Goal: Task Accomplishment & Management: Use online tool/utility

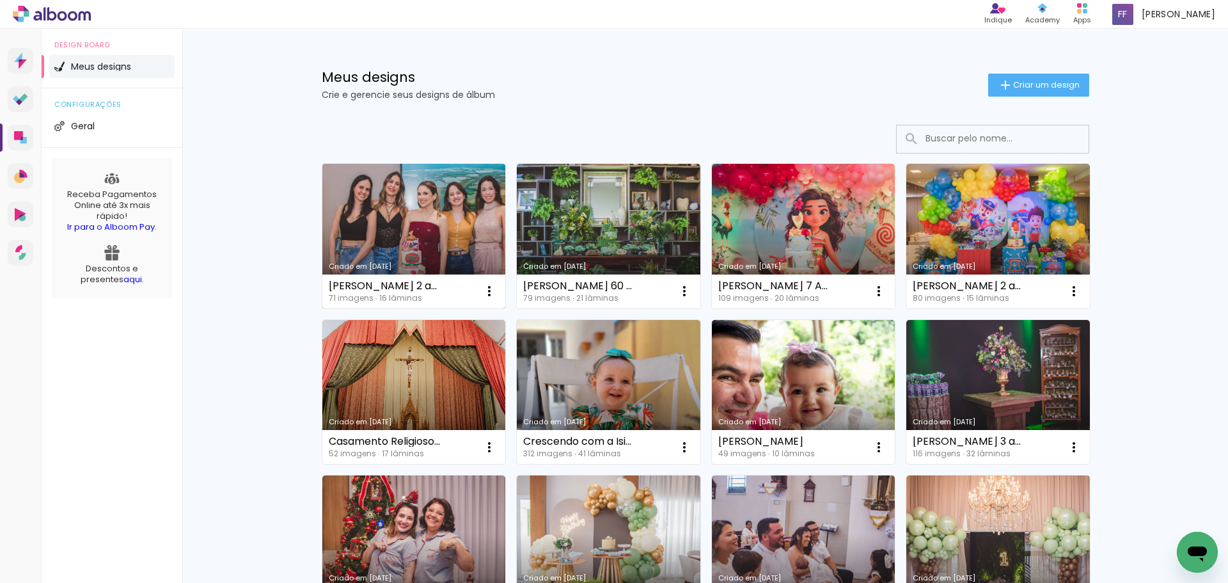
click at [364, 190] on link "Criado em [DATE]" at bounding box center [414, 236] width 184 height 145
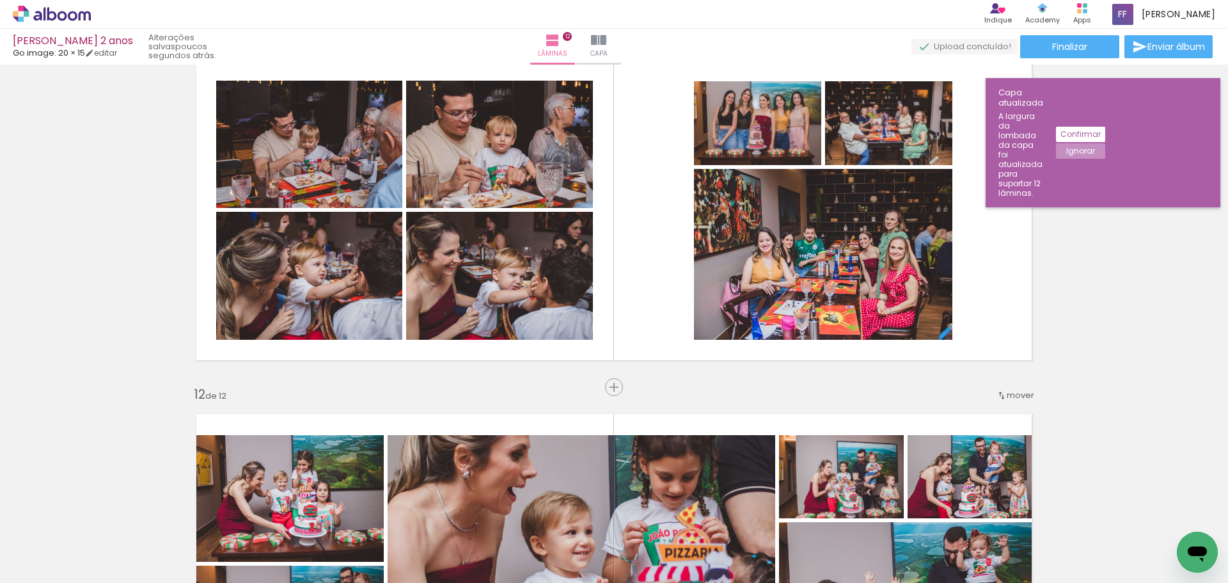
scroll to position [3581, 0]
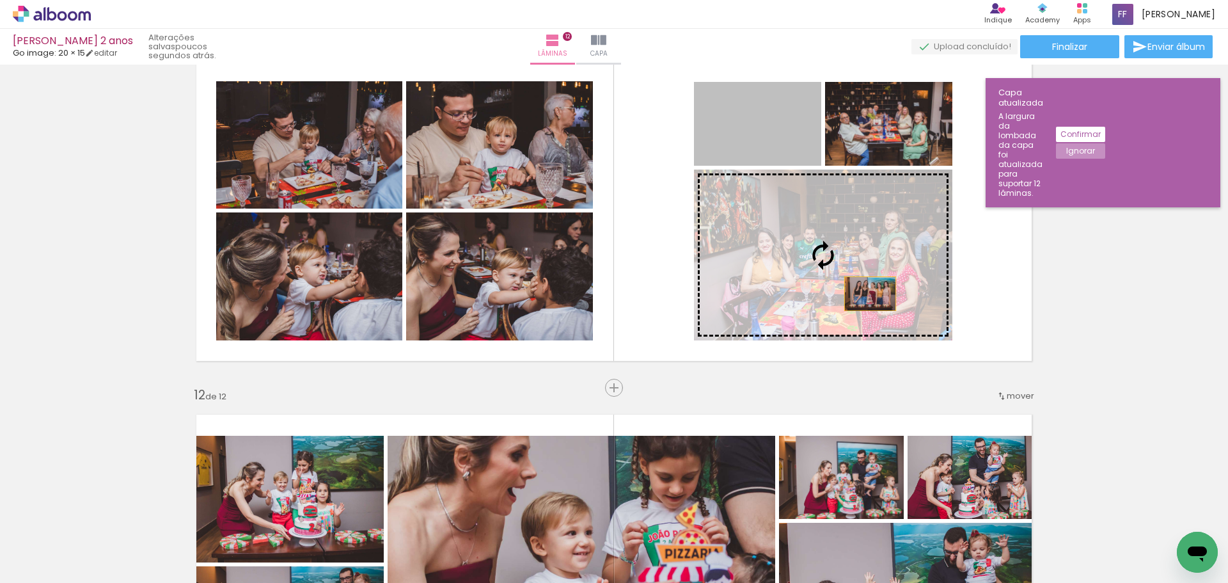
drag, startPoint x: 779, startPoint y: 136, endPoint x: 866, endPoint y: 295, distance: 180.9
click at [0, 0] on slot at bounding box center [0, 0] width 0 height 0
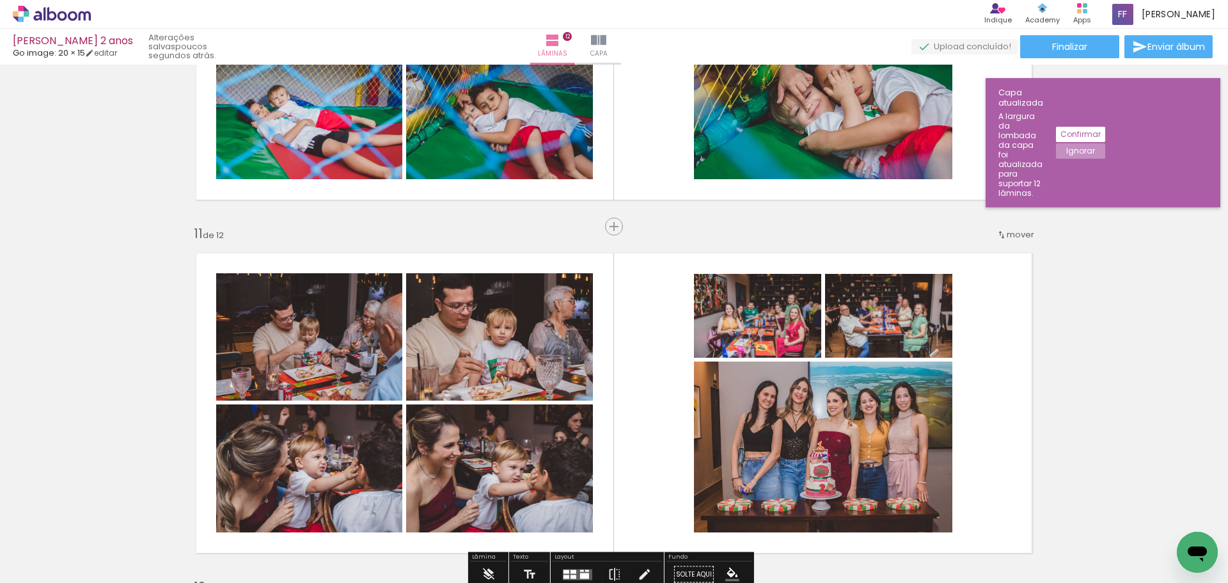
scroll to position [3901, 0]
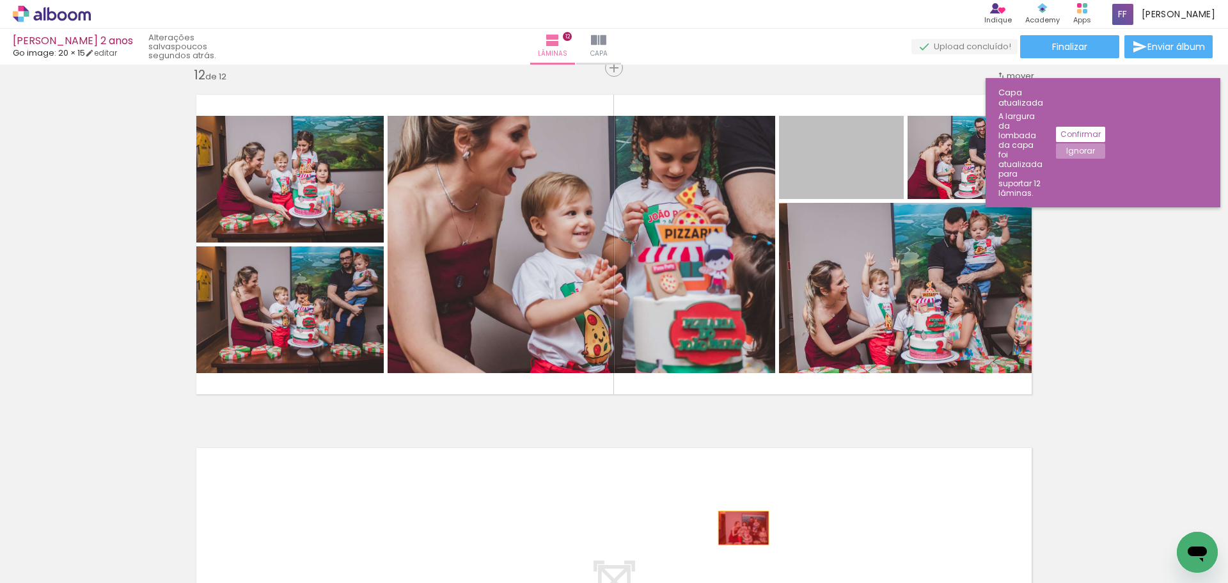
drag, startPoint x: 828, startPoint y: 176, endPoint x: 739, endPoint y: 528, distance: 363.0
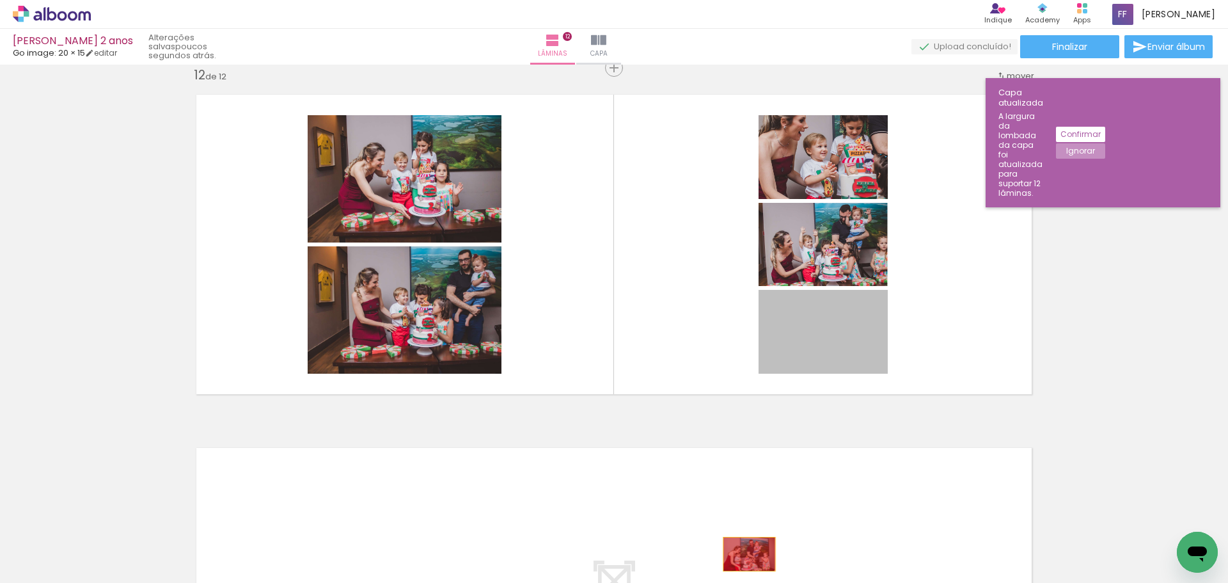
drag, startPoint x: 858, startPoint y: 337, endPoint x: 744, endPoint y: 554, distance: 244.9
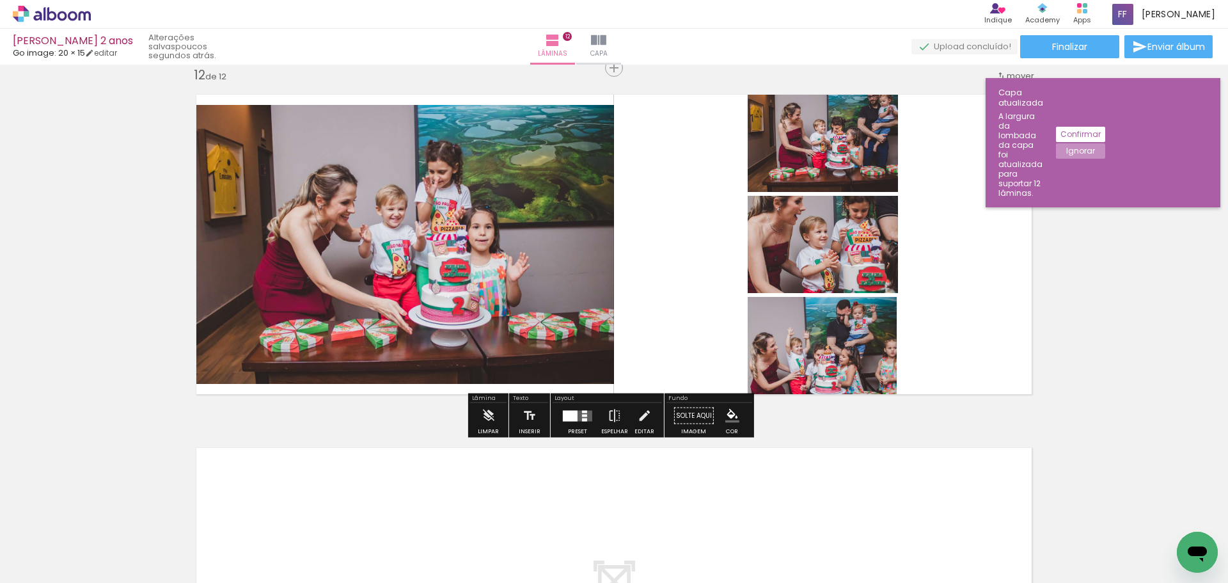
click at [585, 425] on div at bounding box center [577, 416] width 35 height 26
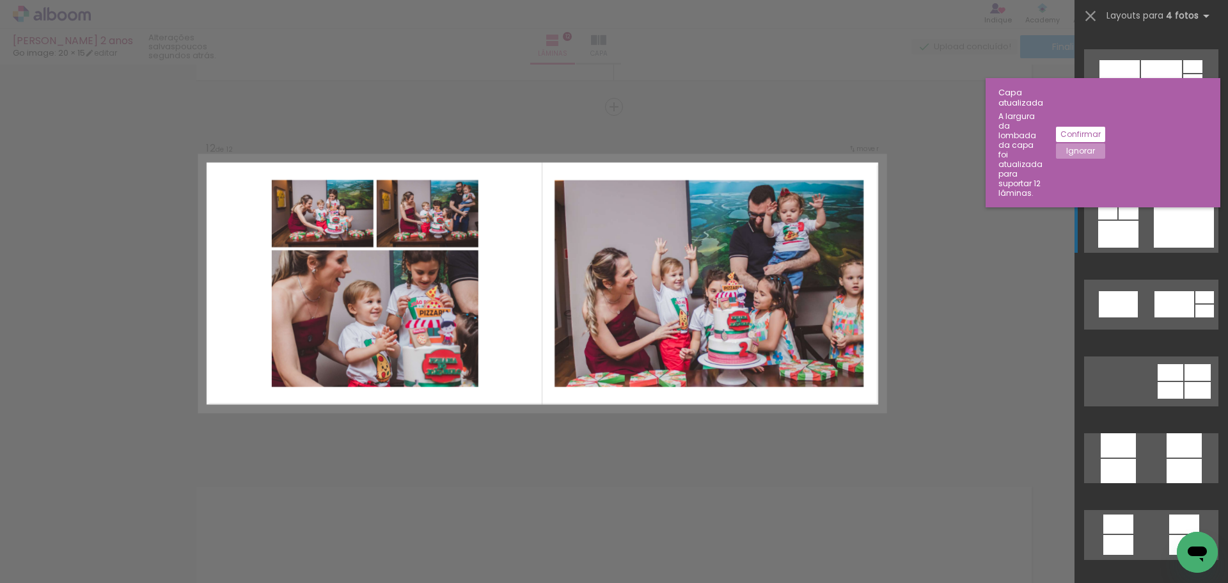
scroll to position [3262, 0]
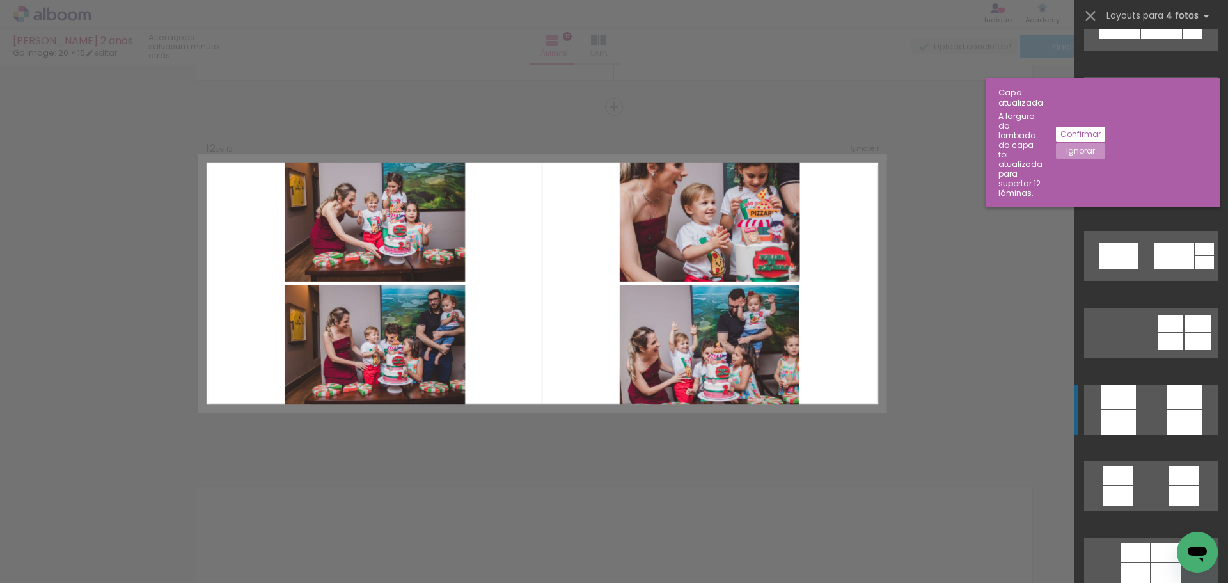
click at [1169, 411] on div at bounding box center [1183, 422] width 35 height 24
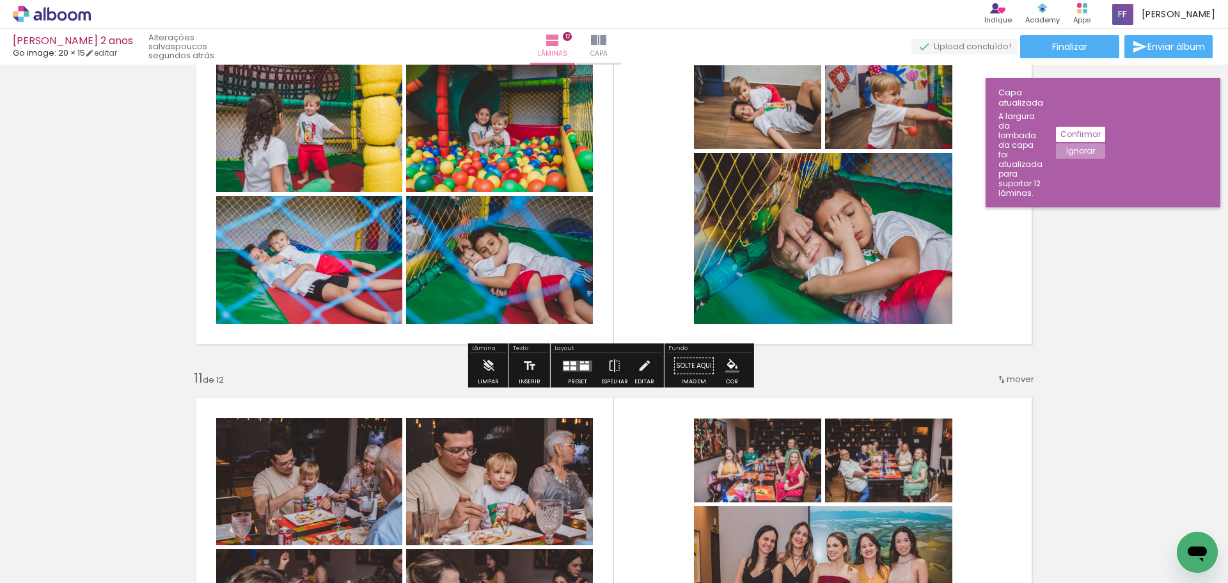
scroll to position [3389, 0]
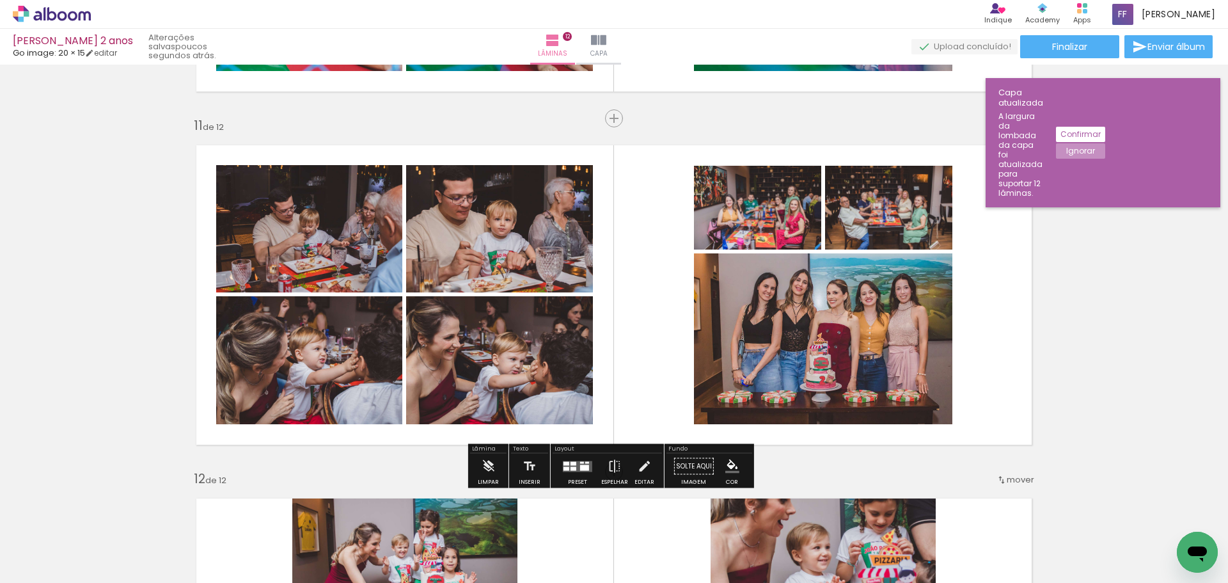
click at [0, 0] on slot "Confirmar" at bounding box center [0, 0] width 0 height 0
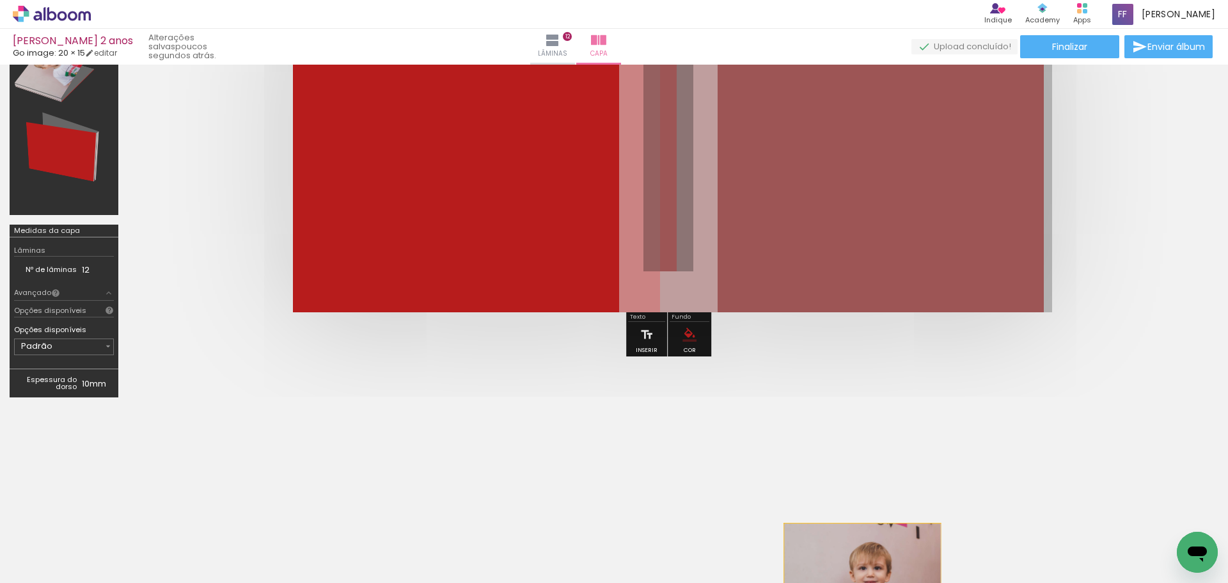
drag, startPoint x: 924, startPoint y: 207, endPoint x: 860, endPoint y: 586, distance: 384.6
click at [860, 582] on html "link( href="../../bower_components/polymer/polymer.html" rel="import" ) picture…" at bounding box center [614, 291] width 1228 height 583
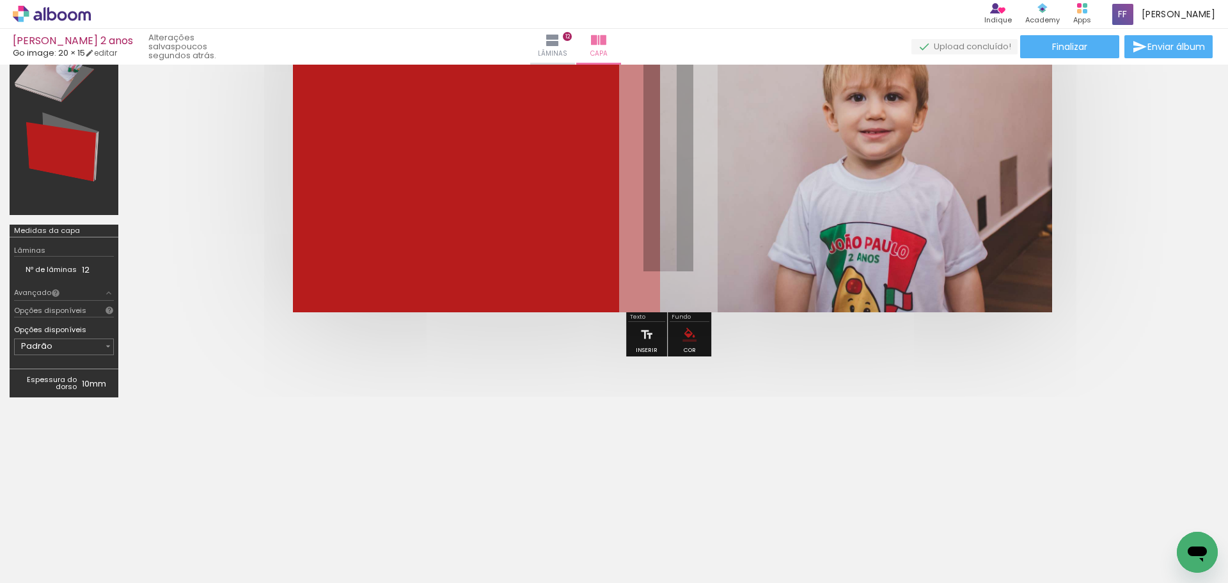
scroll to position [0, 1984]
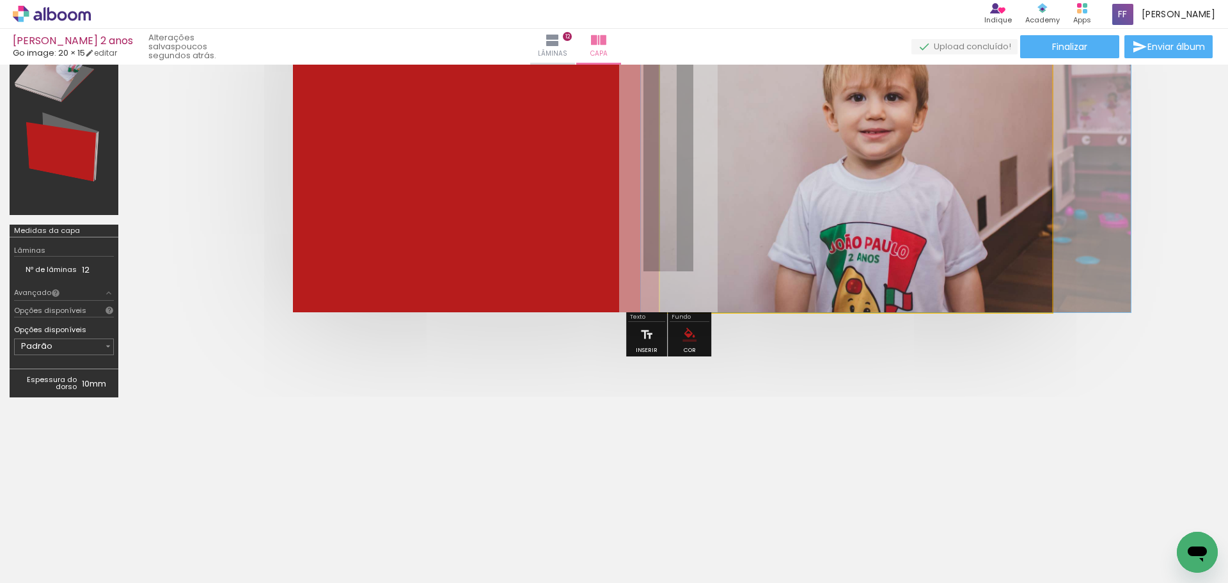
drag, startPoint x: 870, startPoint y: 192, endPoint x: 870, endPoint y: 251, distance: 58.8
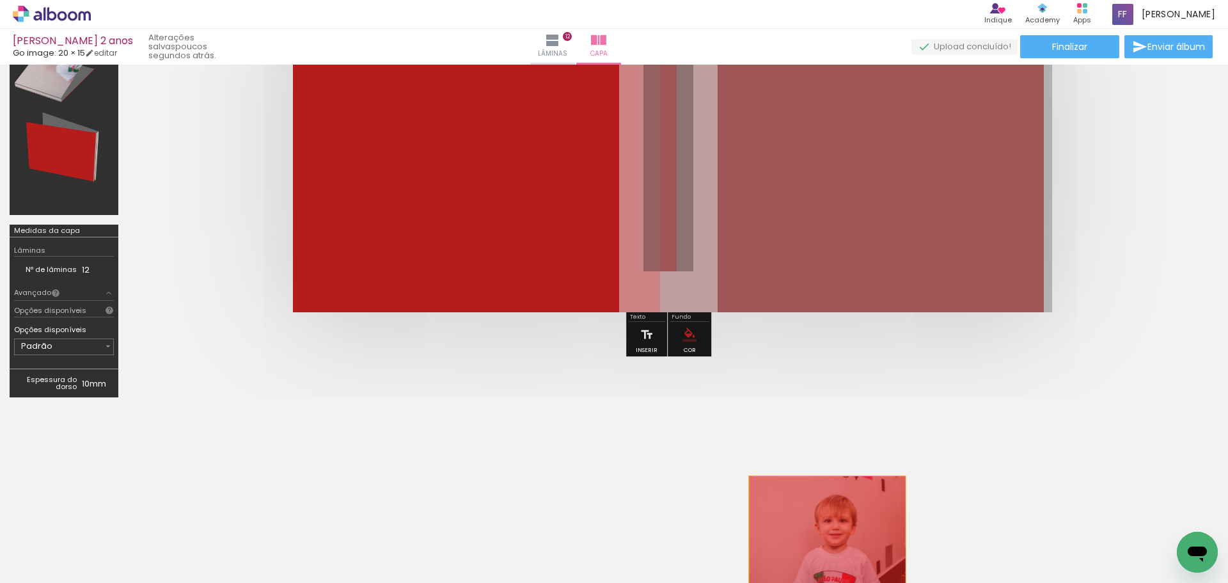
drag, startPoint x: 884, startPoint y: 136, endPoint x: 828, endPoint y: 541, distance: 409.3
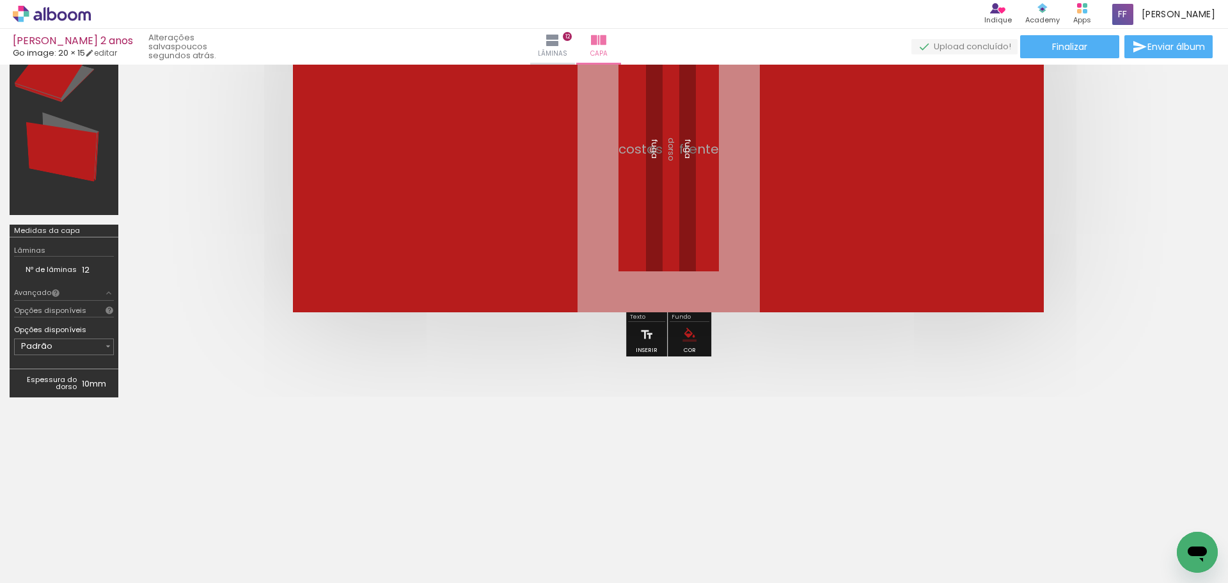
scroll to position [0, 3838]
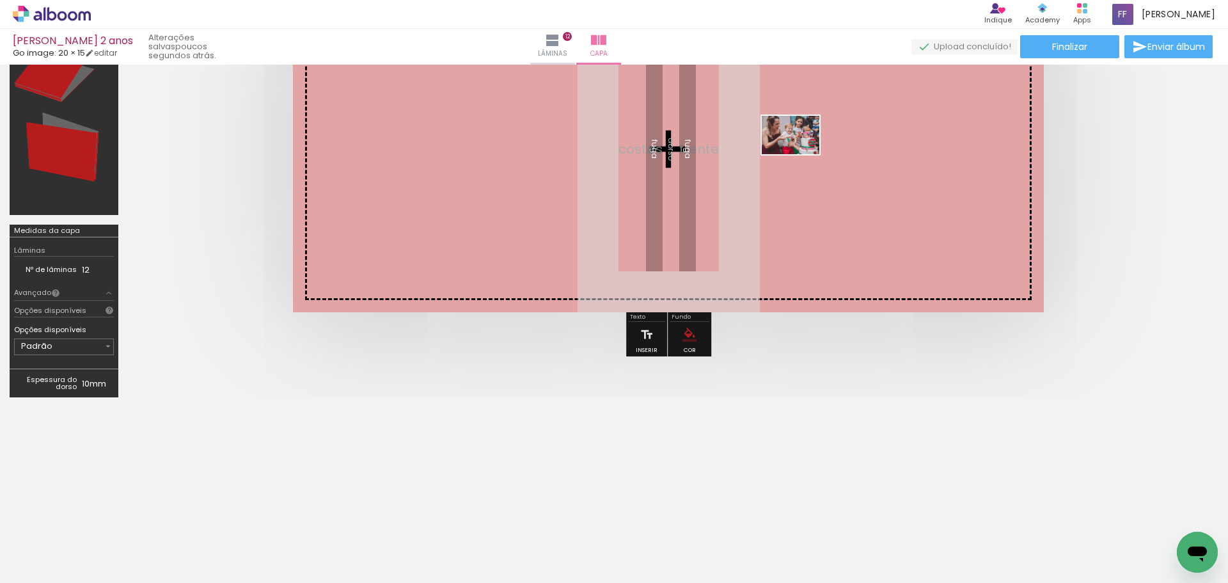
drag, startPoint x: 728, startPoint y: 547, endPoint x: 800, endPoint y: 154, distance: 399.8
click at [800, 154] on quentale-workspace at bounding box center [614, 291] width 1228 height 583
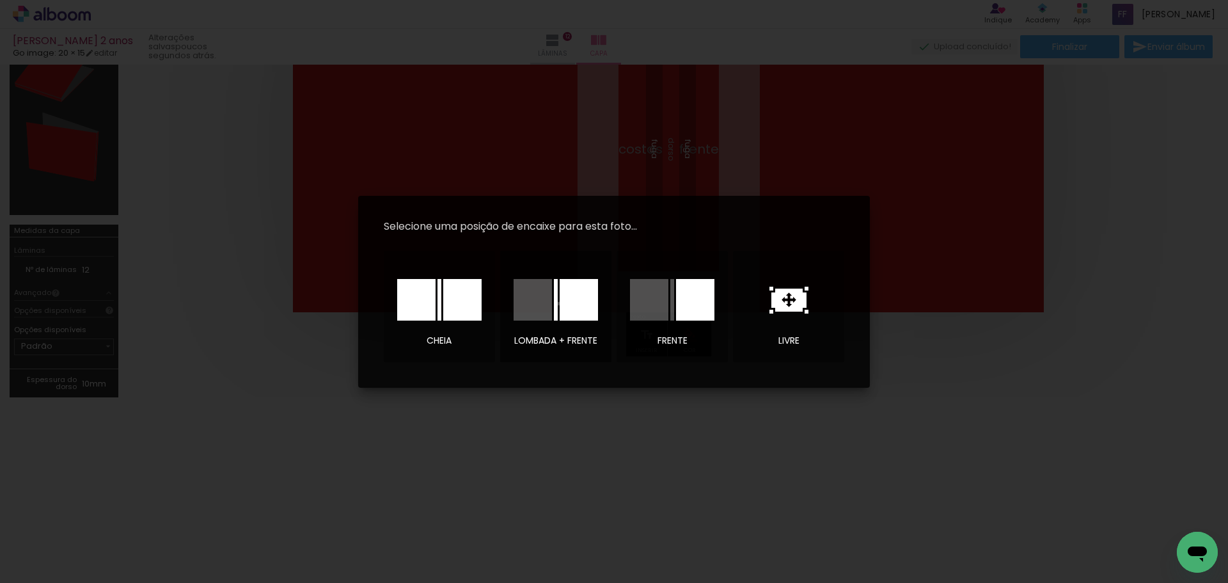
click at [558, 303] on div at bounding box center [556, 300] width 84 height 42
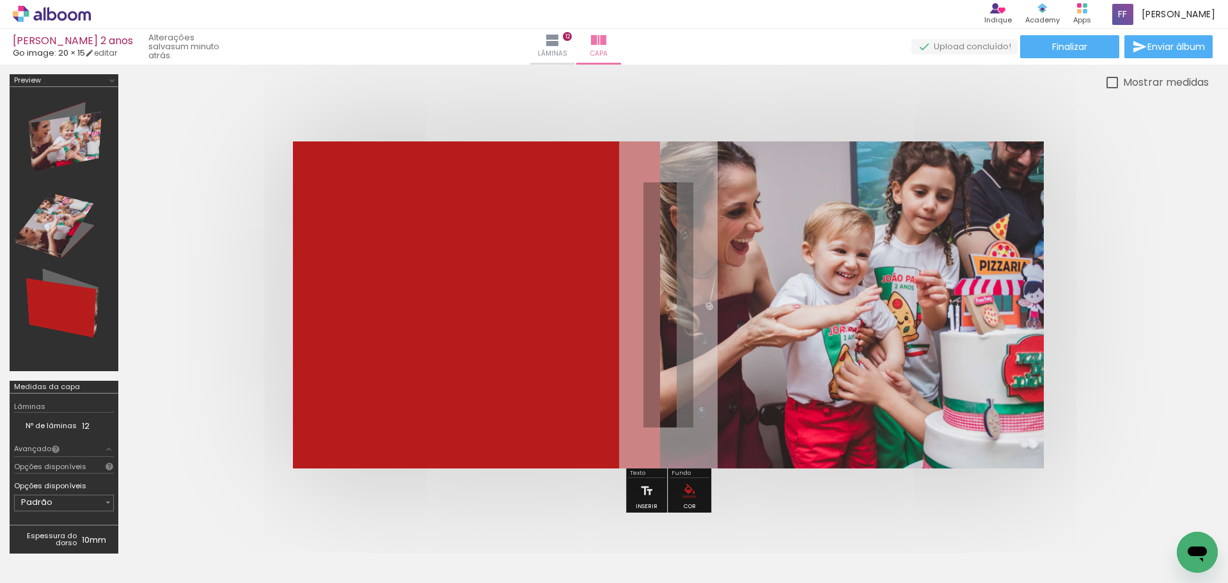
scroll to position [0, 3966]
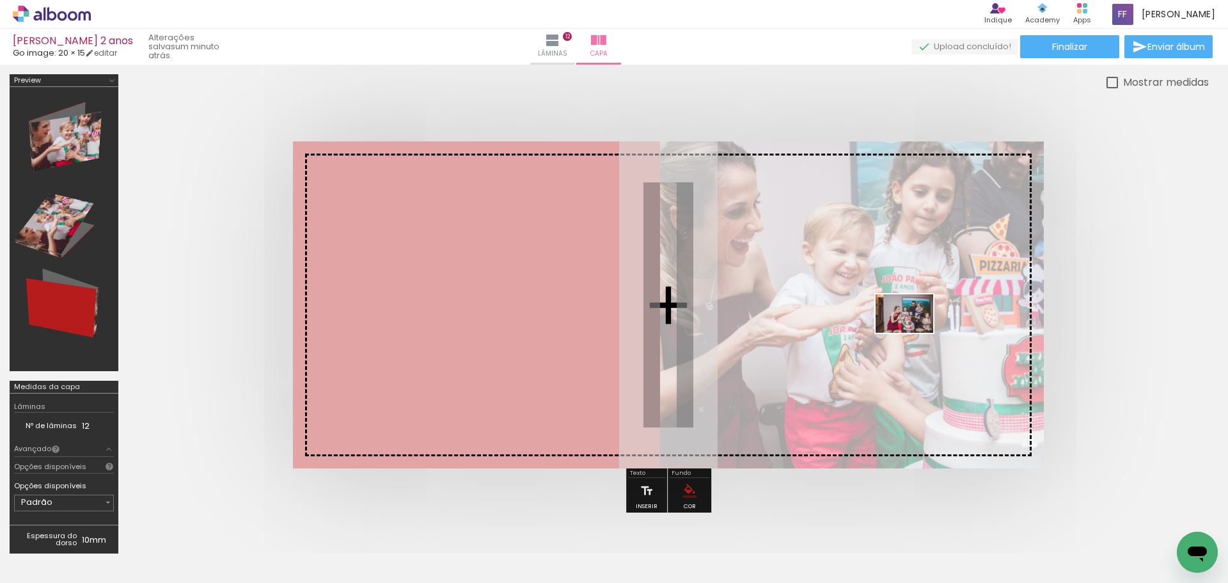
drag, startPoint x: 542, startPoint y: 552, endPoint x: 914, endPoint y: 333, distance: 432.0
click at [914, 333] on quentale-workspace at bounding box center [614, 291] width 1228 height 583
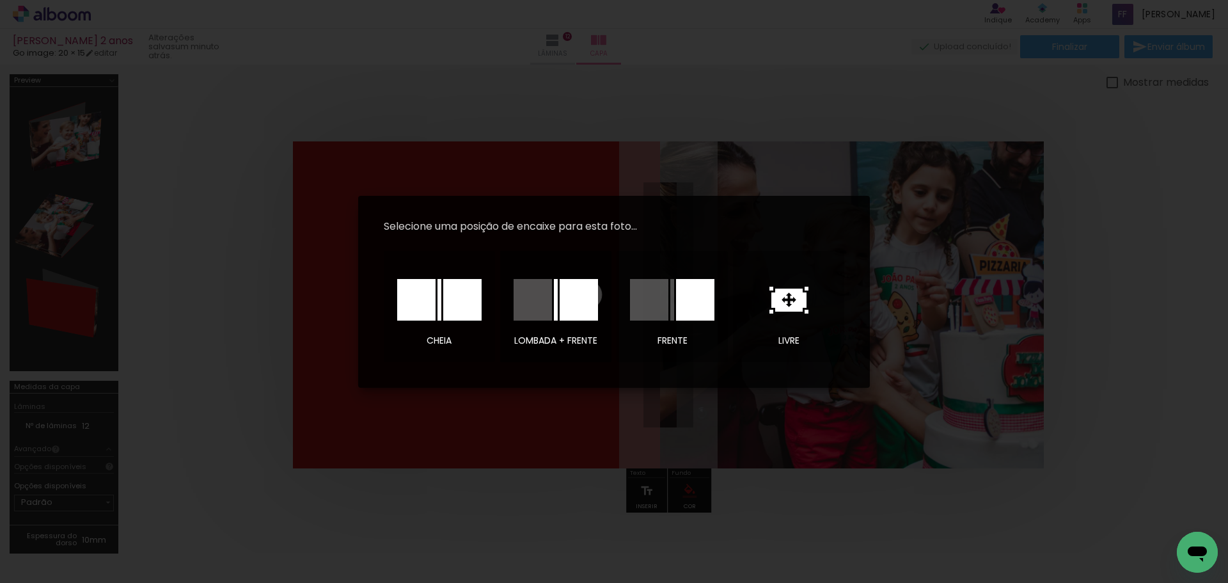
click at [588, 294] on div at bounding box center [579, 300] width 38 height 42
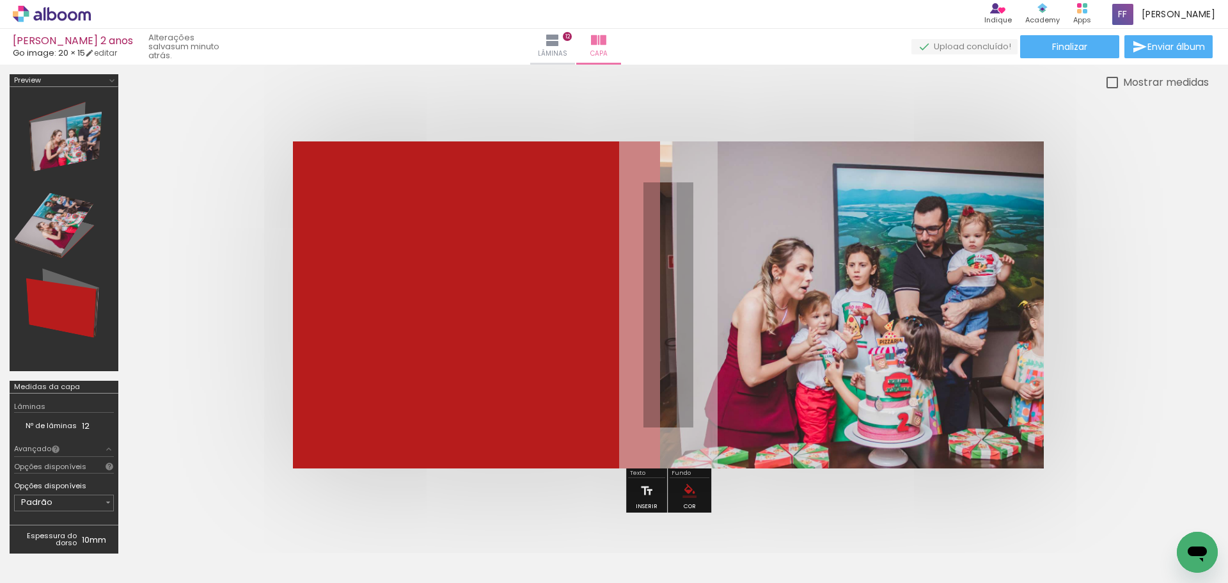
click at [325, 554] on div at bounding box center [316, 540] width 63 height 42
click at [309, 540] on div at bounding box center [313, 540] width 63 height 42
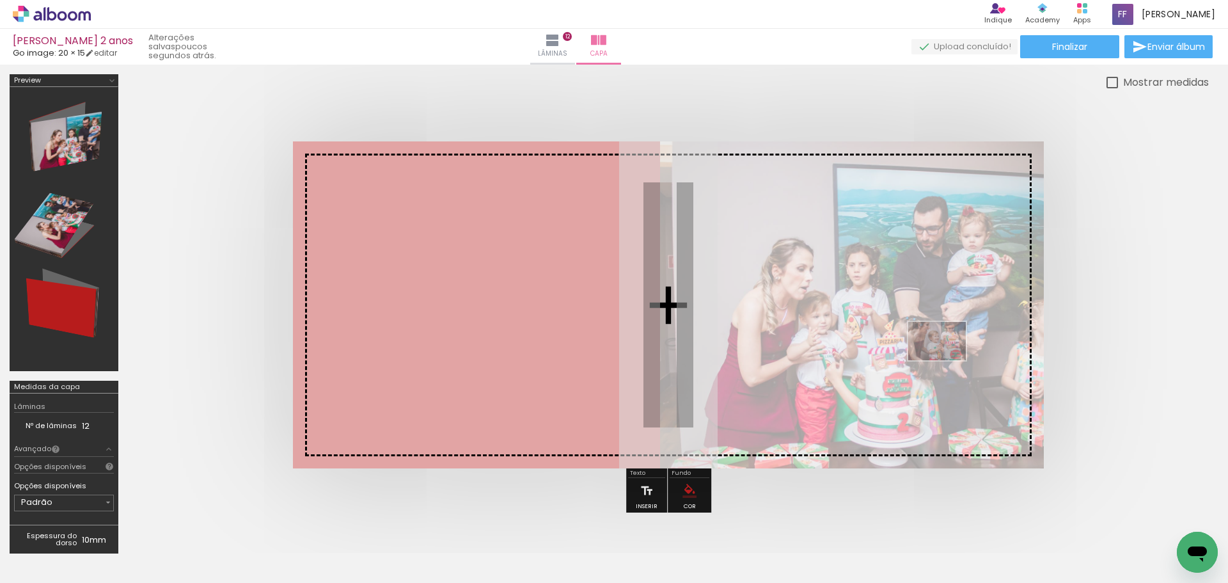
drag, startPoint x: 547, startPoint y: 554, endPoint x: 946, endPoint y: 360, distance: 444.2
click at [946, 360] on quentale-workspace at bounding box center [614, 291] width 1228 height 583
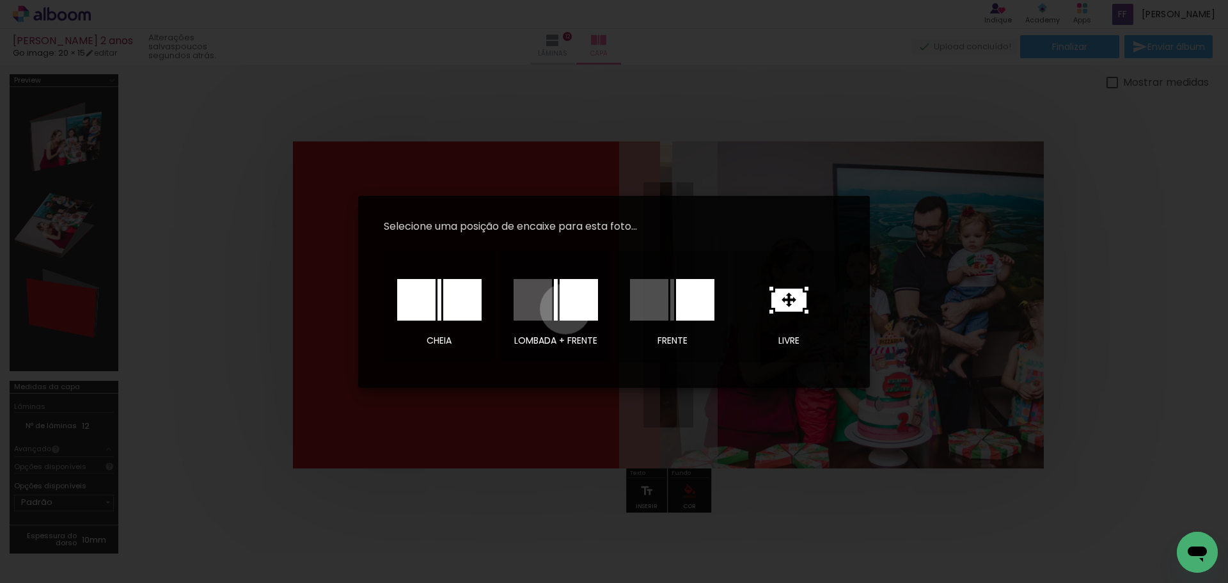
click at [565, 308] on div at bounding box center [579, 300] width 38 height 42
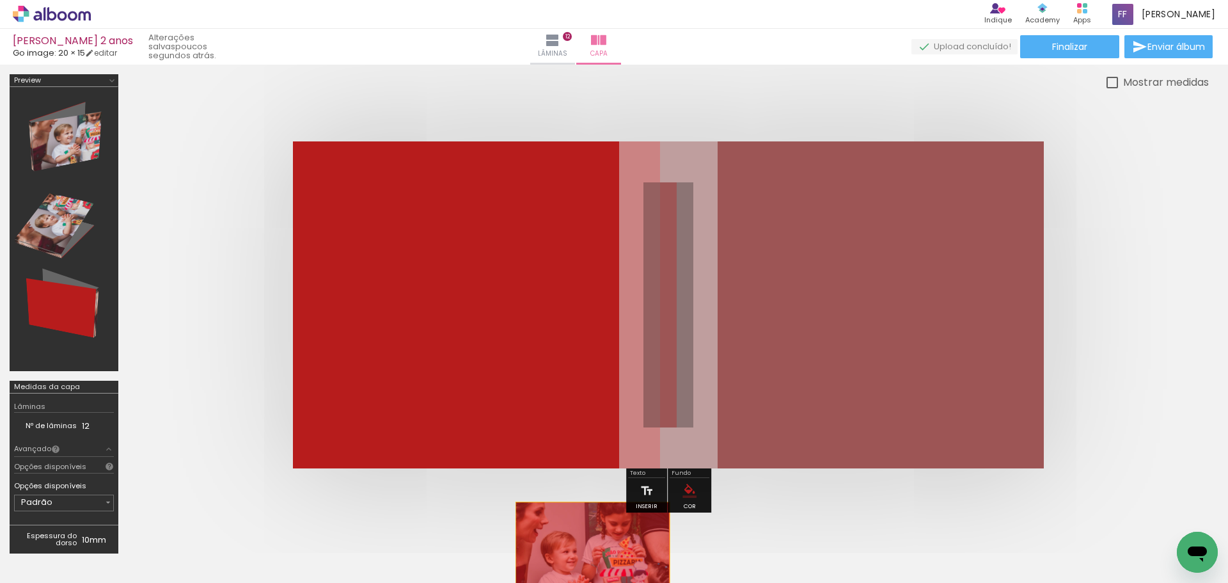
drag, startPoint x: 936, startPoint y: 302, endPoint x: 587, endPoint y: 553, distance: 429.8
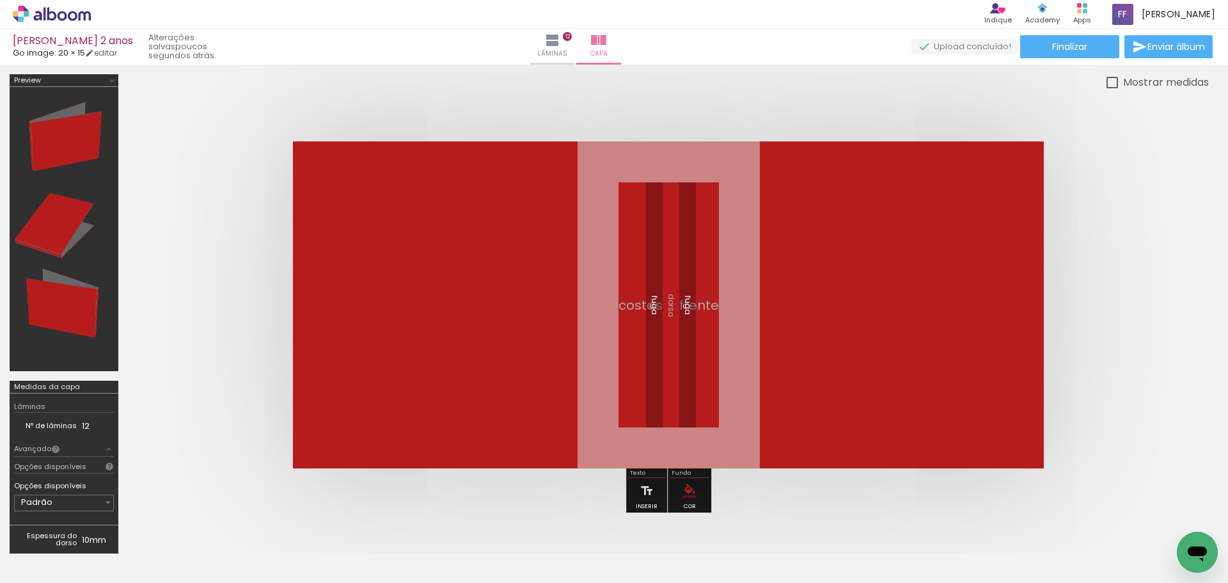
scroll to position [0, 3352]
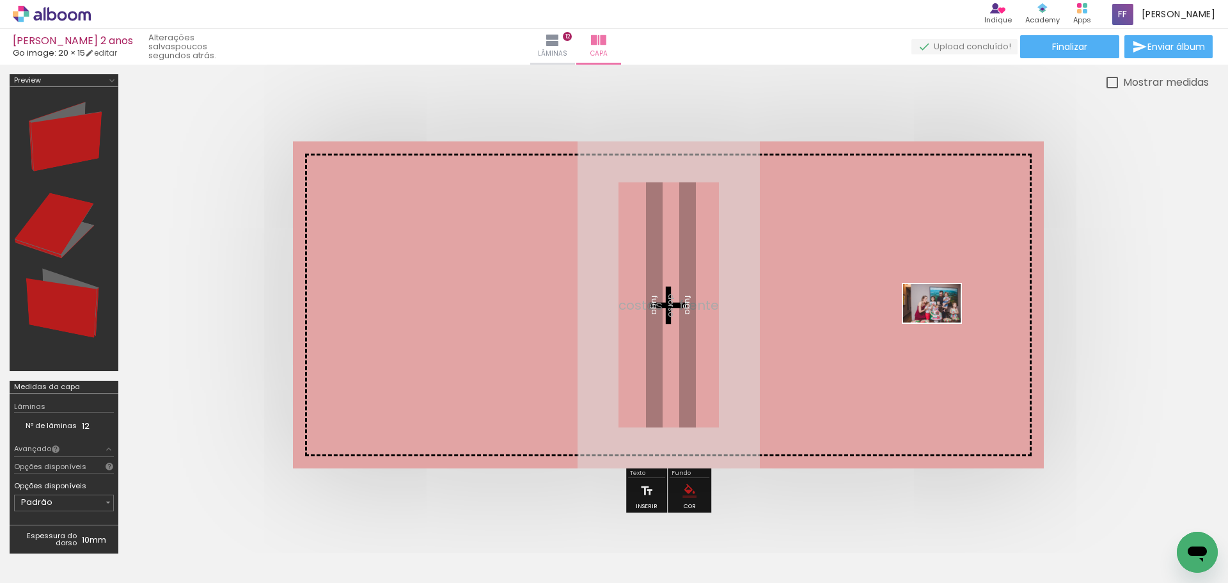
drag, startPoint x: 1161, startPoint y: 549, endPoint x: 941, endPoint y: 322, distance: 315.7
click at [941, 322] on quentale-workspace at bounding box center [614, 291] width 1228 height 583
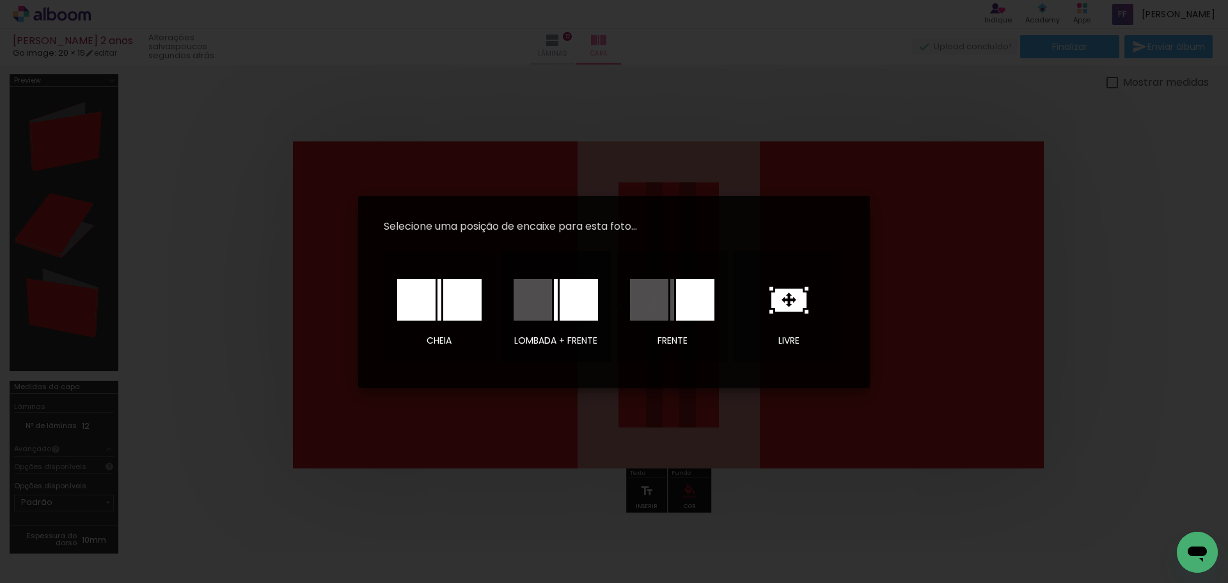
click at [576, 295] on div at bounding box center [579, 300] width 38 height 42
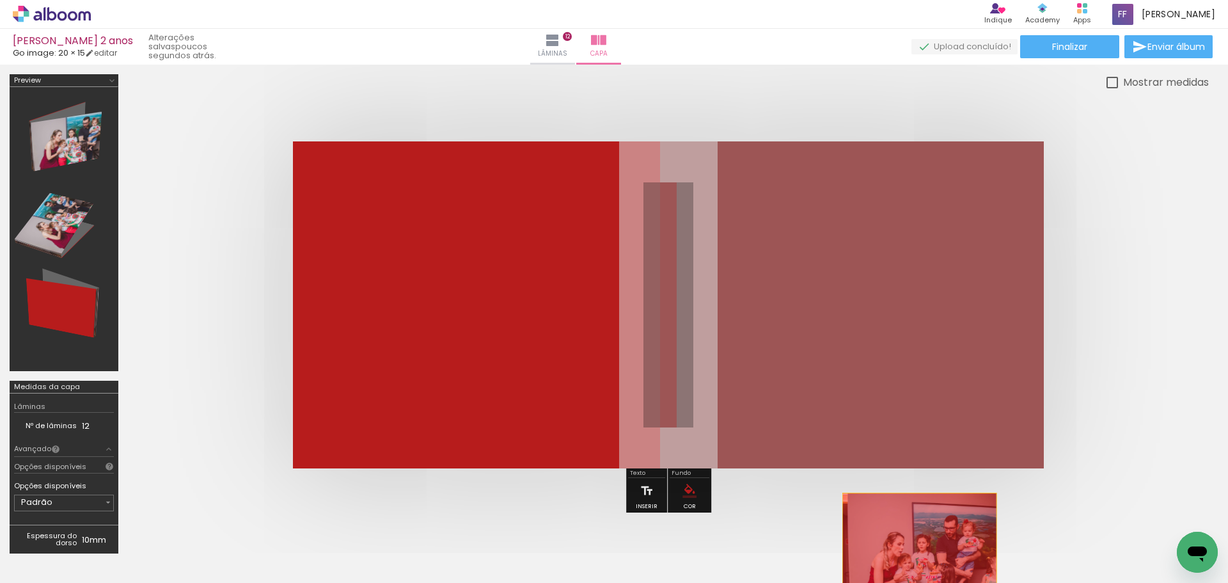
drag, startPoint x: 915, startPoint y: 283, endPoint x: 920, endPoint y: 558, distance: 275.7
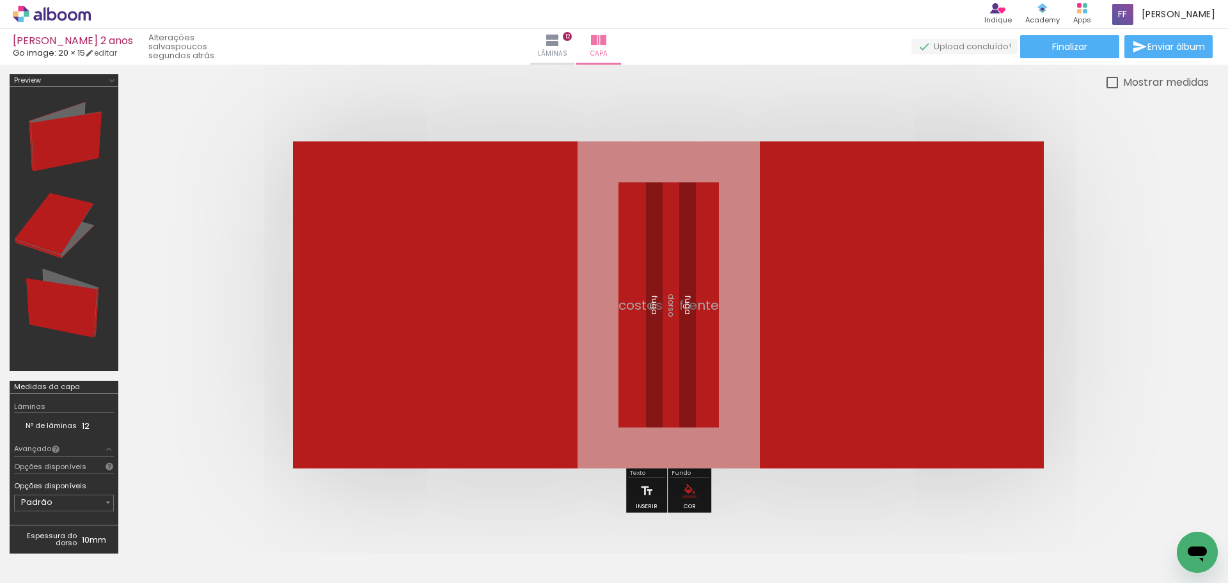
scroll to position [0, 3597]
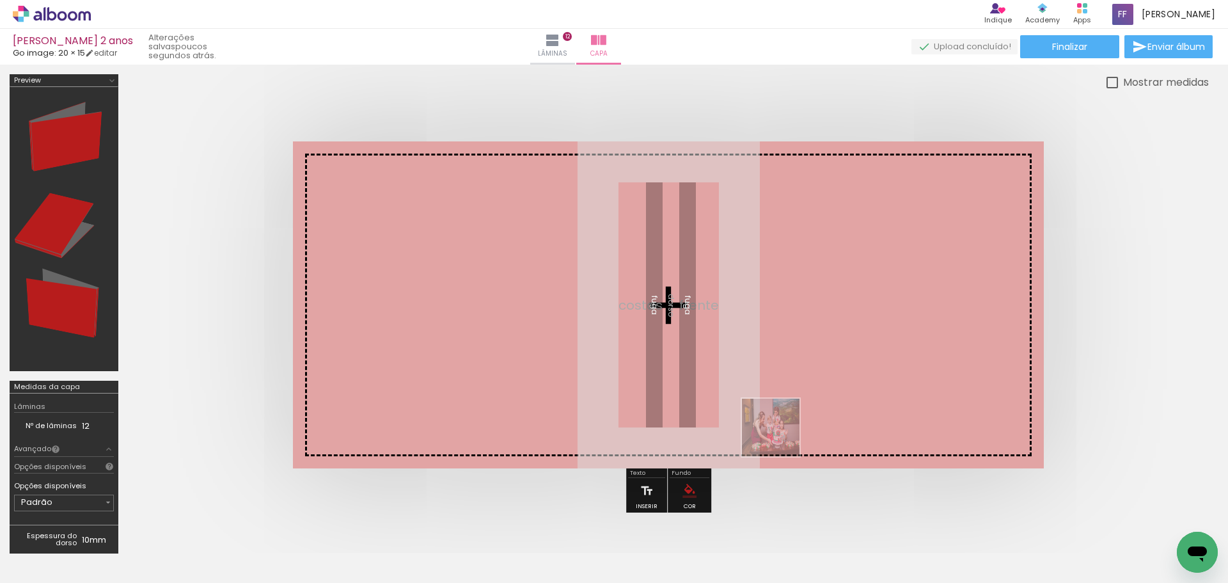
drag, startPoint x: 542, startPoint y: 547, endPoint x: 855, endPoint y: 412, distance: 341.2
click at [855, 412] on quentale-workspace at bounding box center [614, 291] width 1228 height 583
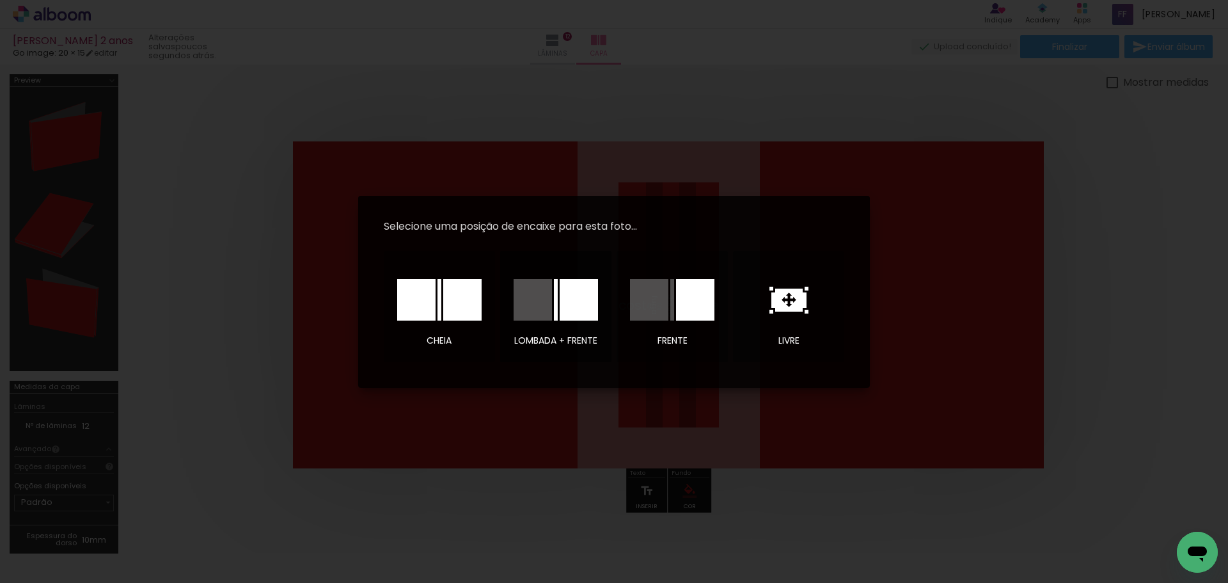
click at [514, 304] on div at bounding box center [533, 300] width 38 height 42
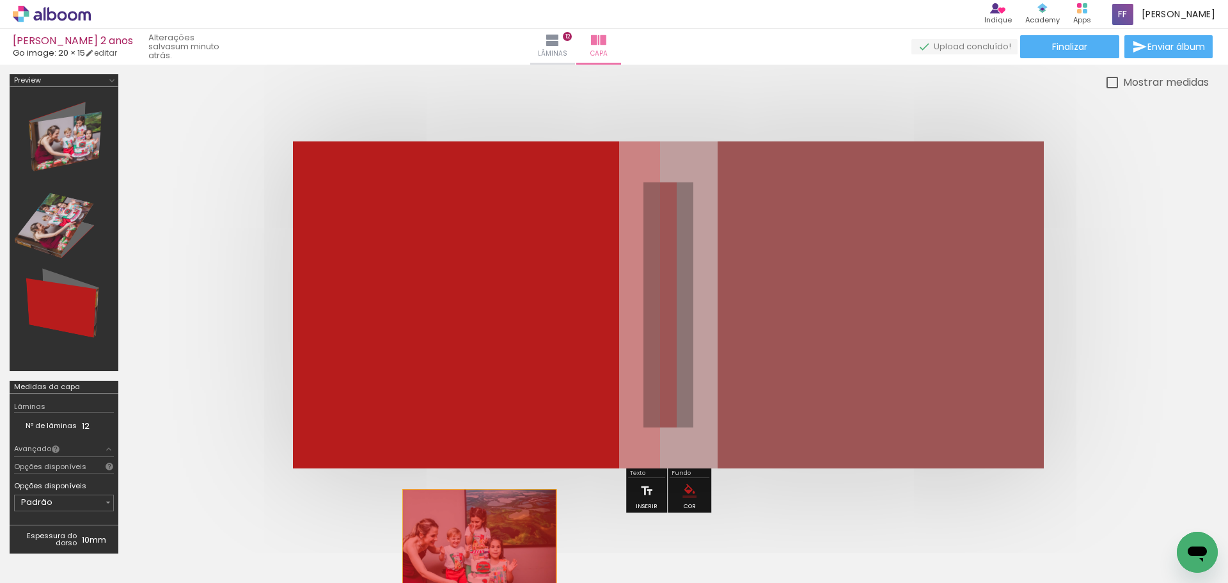
drag, startPoint x: 904, startPoint y: 320, endPoint x: 480, endPoint y: 554, distance: 485.2
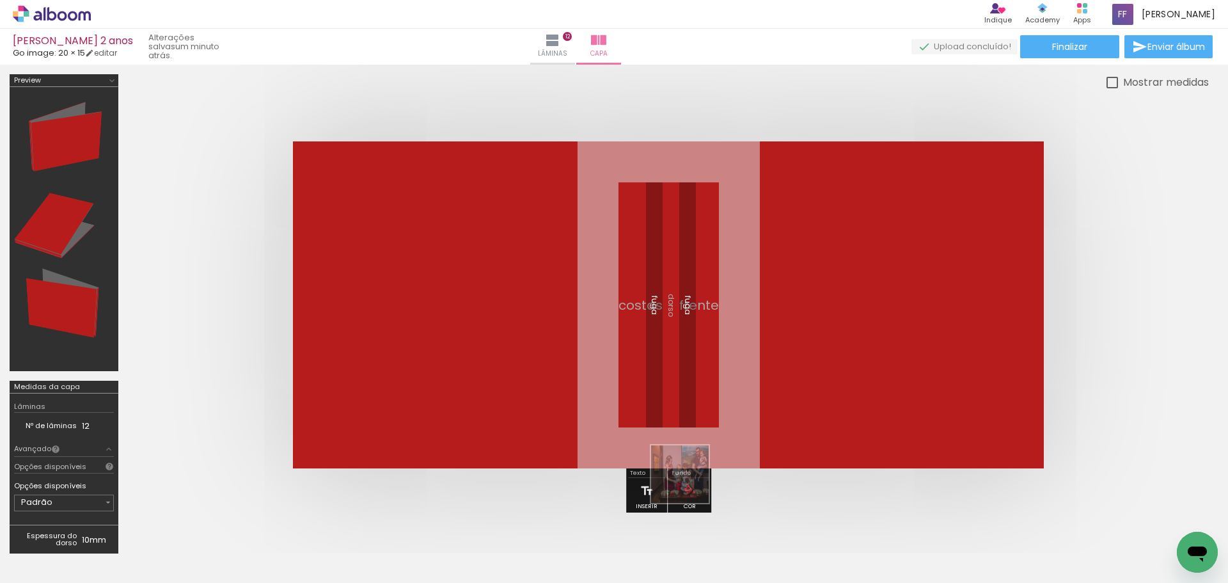
drag, startPoint x: 613, startPoint y: 551, endPoint x: 803, endPoint y: 395, distance: 246.2
click at [803, 395] on quentale-workspace at bounding box center [614, 291] width 1228 height 583
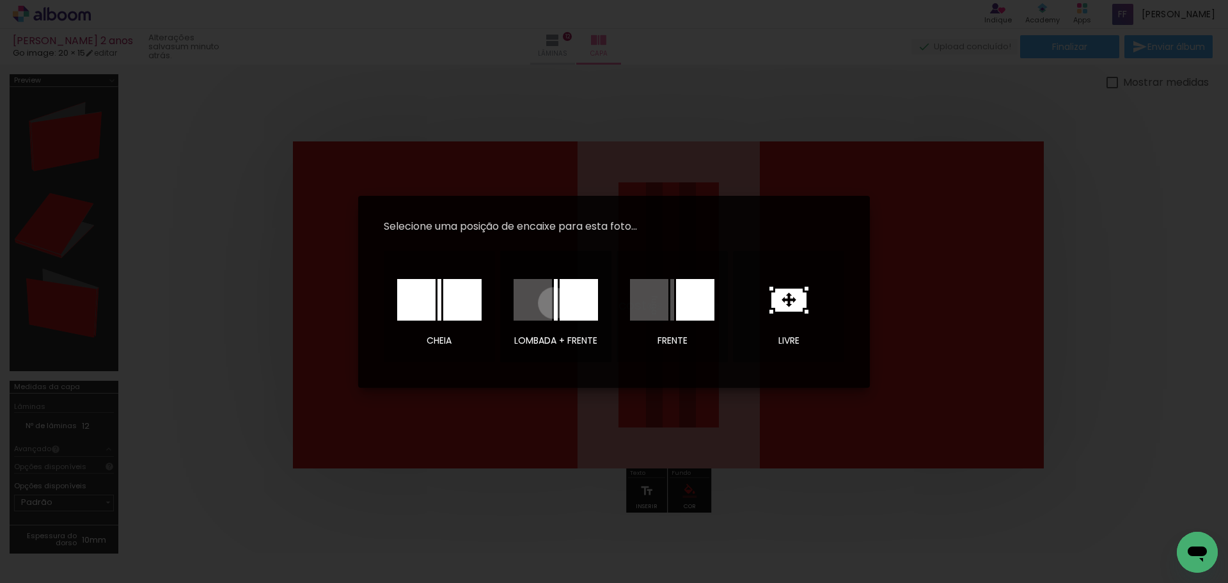
click at [554, 302] on div at bounding box center [556, 300] width 4 height 42
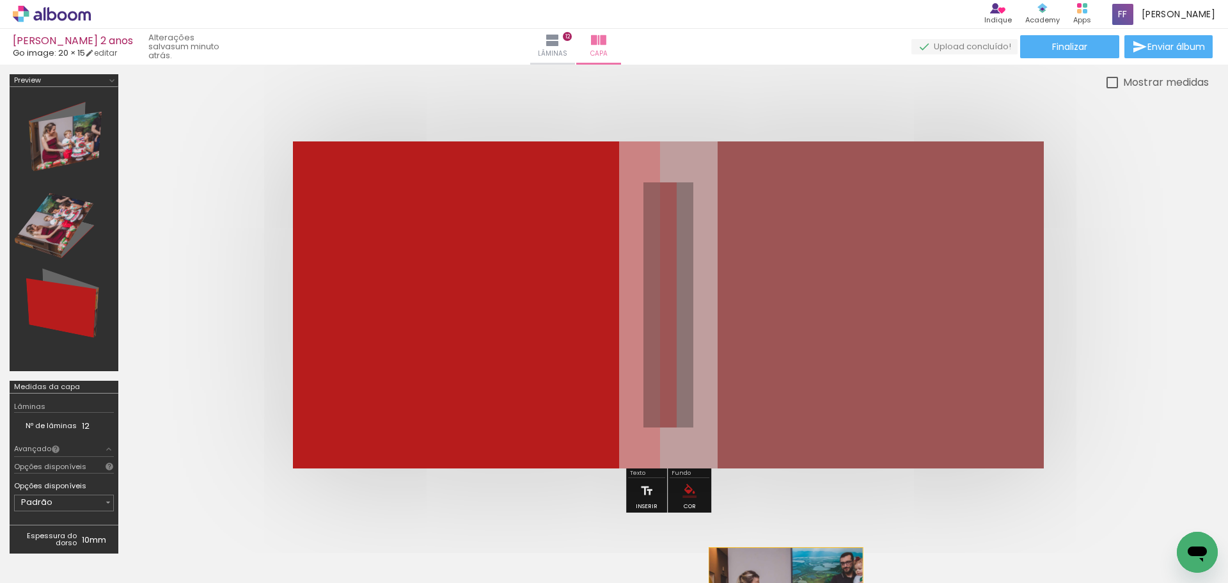
scroll to position [0, 3597]
click at [786, 582] on html "link( href="../../bower_components/polymer/polymer.html" rel="import" ) picture…" at bounding box center [614, 291] width 1228 height 583
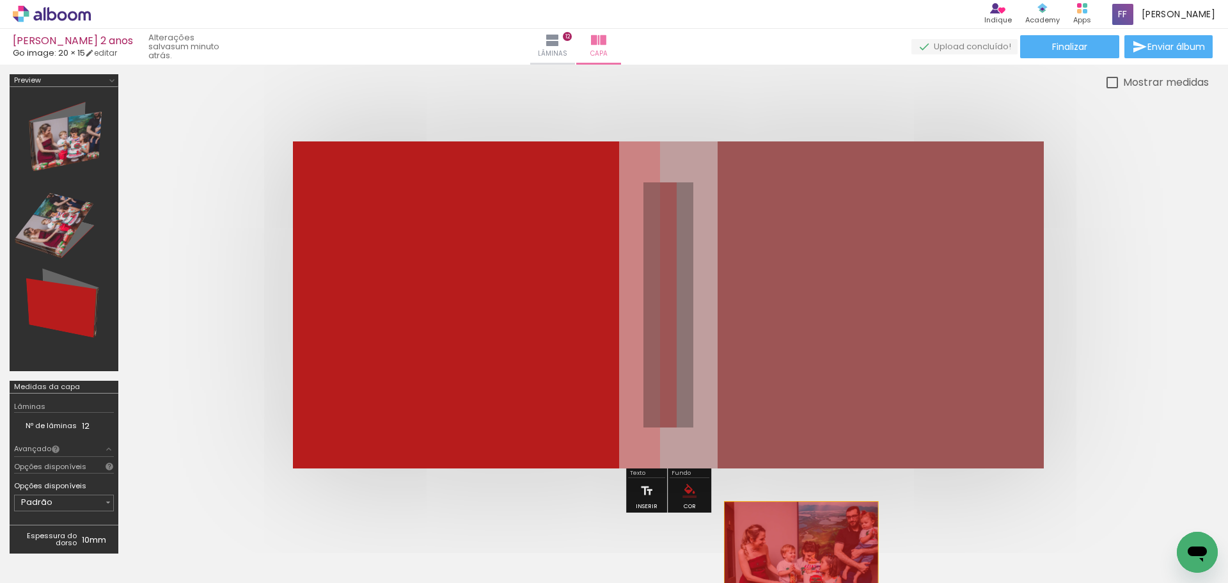
drag, startPoint x: 890, startPoint y: 240, endPoint x: 801, endPoint y: 563, distance: 335.0
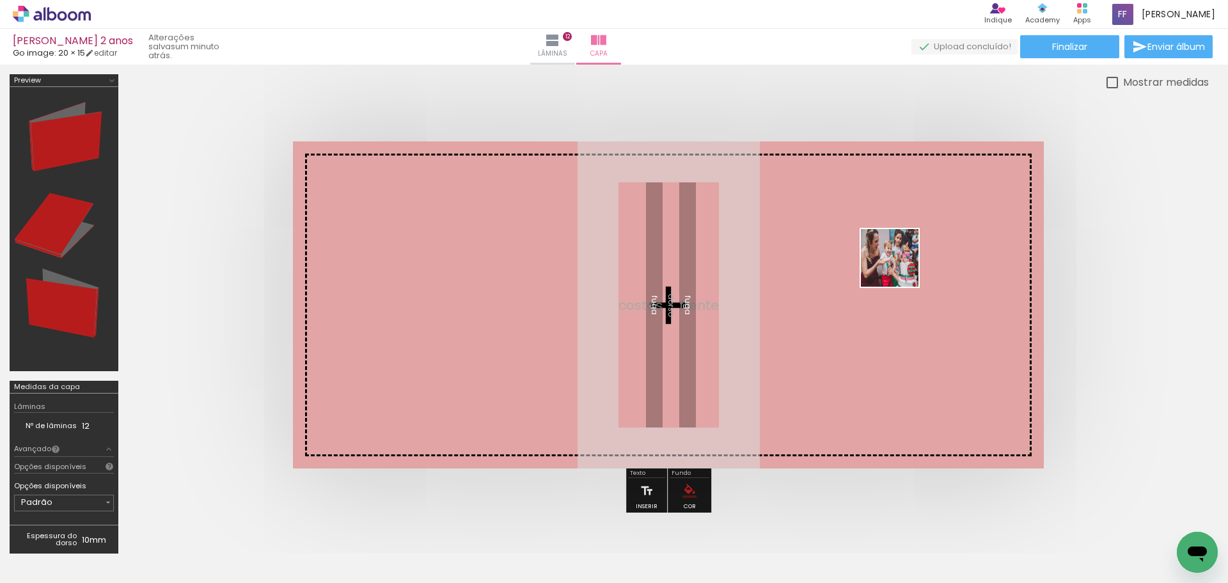
drag, startPoint x: 964, startPoint y: 548, endPoint x: 899, endPoint y: 267, distance: 288.2
click at [899, 267] on quentale-workspace at bounding box center [614, 291] width 1228 height 583
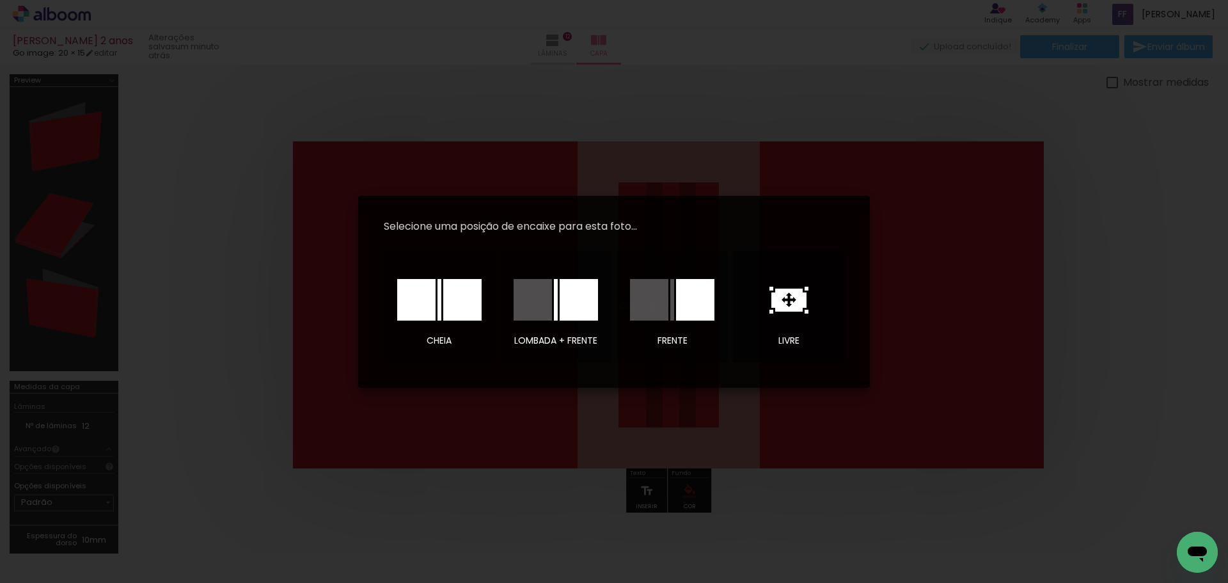
click at [782, 299] on icon at bounding box center [788, 300] width 39 height 27
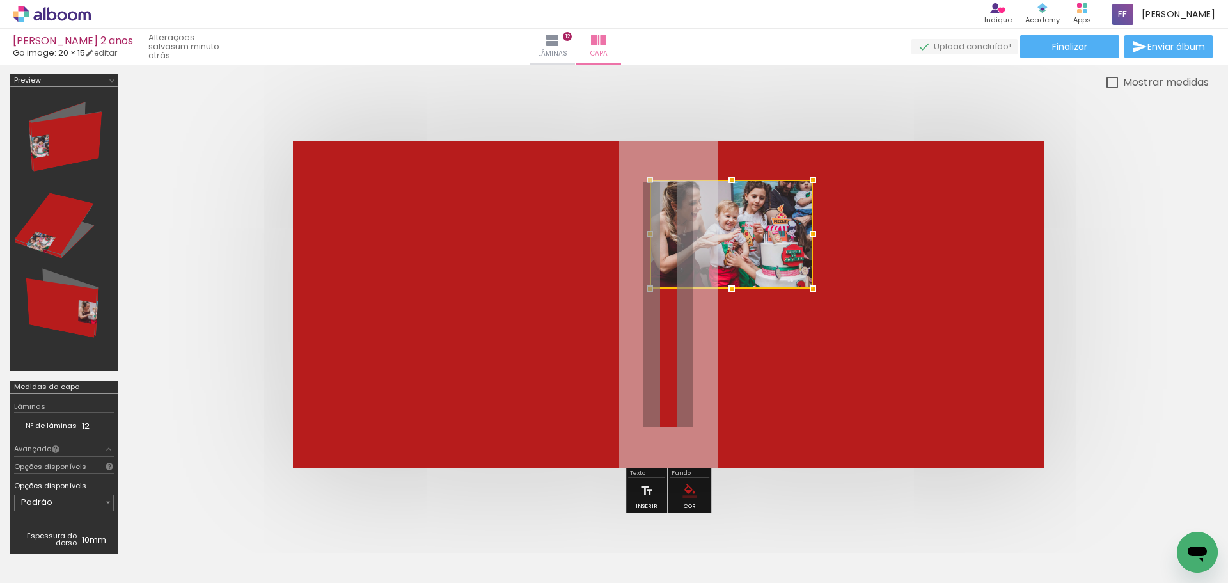
drag, startPoint x: 710, startPoint y: 297, endPoint x: 766, endPoint y: 235, distance: 83.8
click at [766, 235] on div at bounding box center [731, 234] width 163 height 109
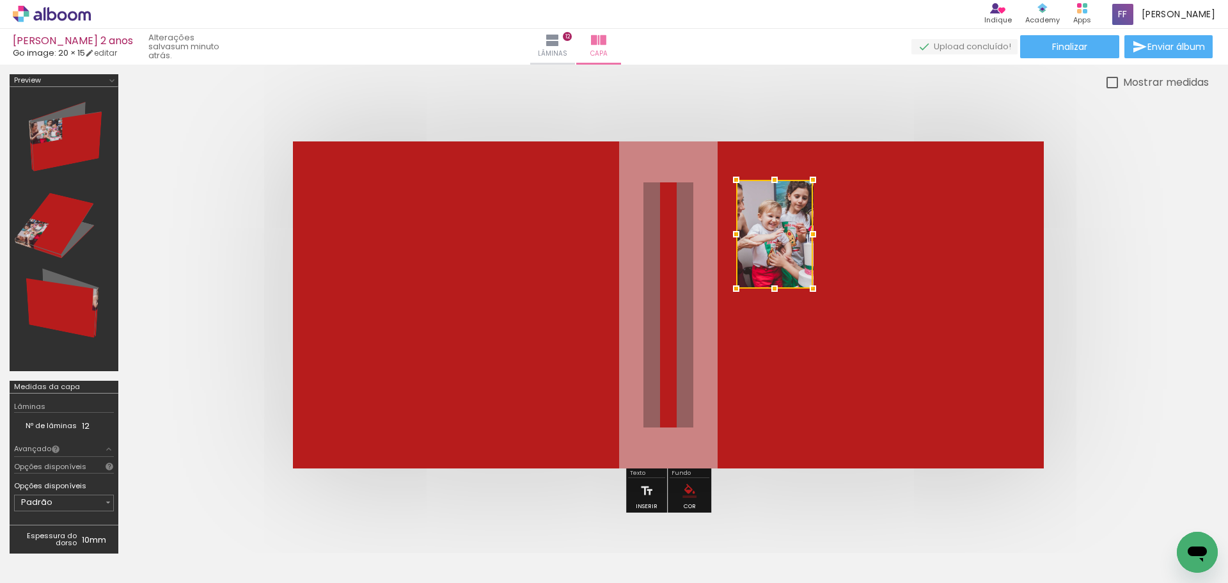
drag, startPoint x: 652, startPoint y: 235, endPoint x: 739, endPoint y: 232, distance: 86.4
click at [739, 232] on div at bounding box center [736, 234] width 26 height 26
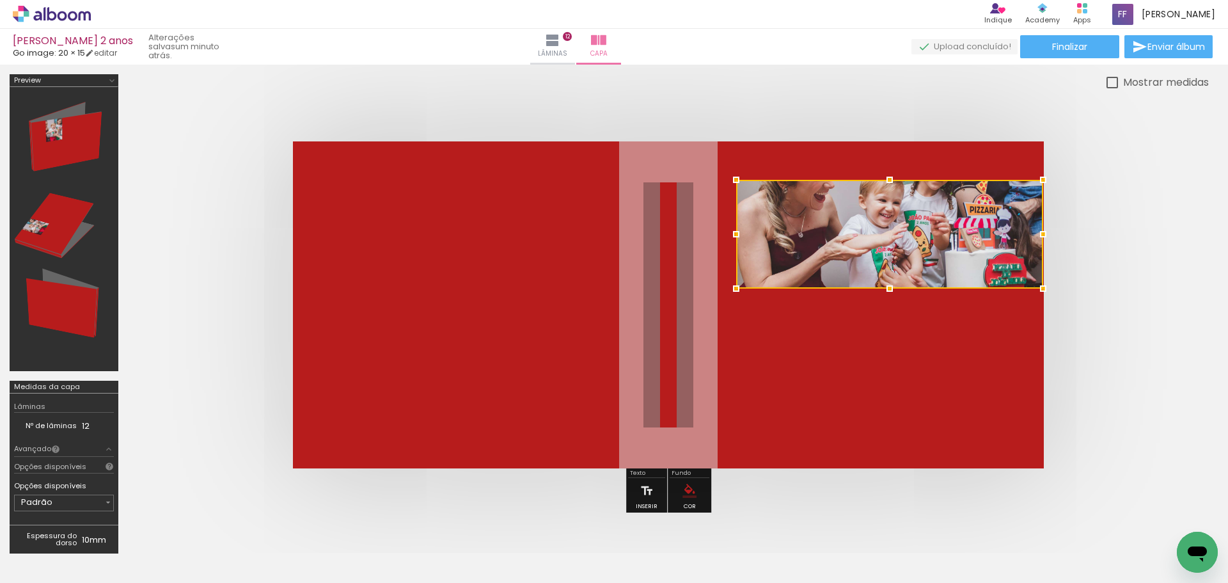
drag, startPoint x: 813, startPoint y: 237, endPoint x: 1003, endPoint y: 245, distance: 190.1
click at [1003, 245] on div at bounding box center [889, 234] width 307 height 109
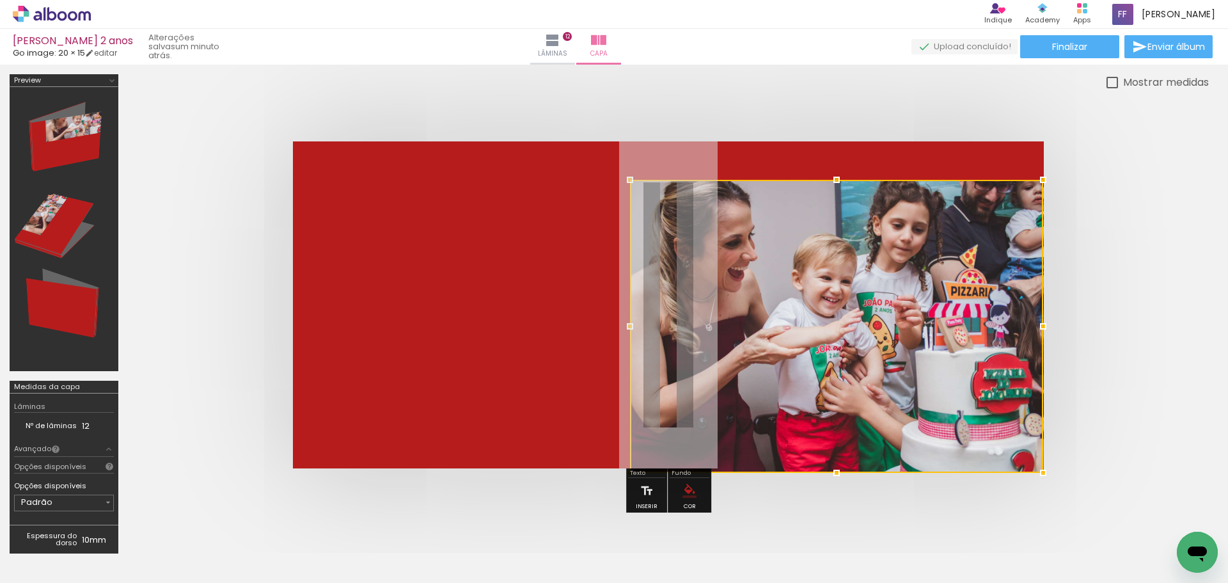
drag, startPoint x: 741, startPoint y: 284, endPoint x: 675, endPoint y: 446, distance: 175.3
click at [675, 446] on div at bounding box center [836, 326] width 413 height 293
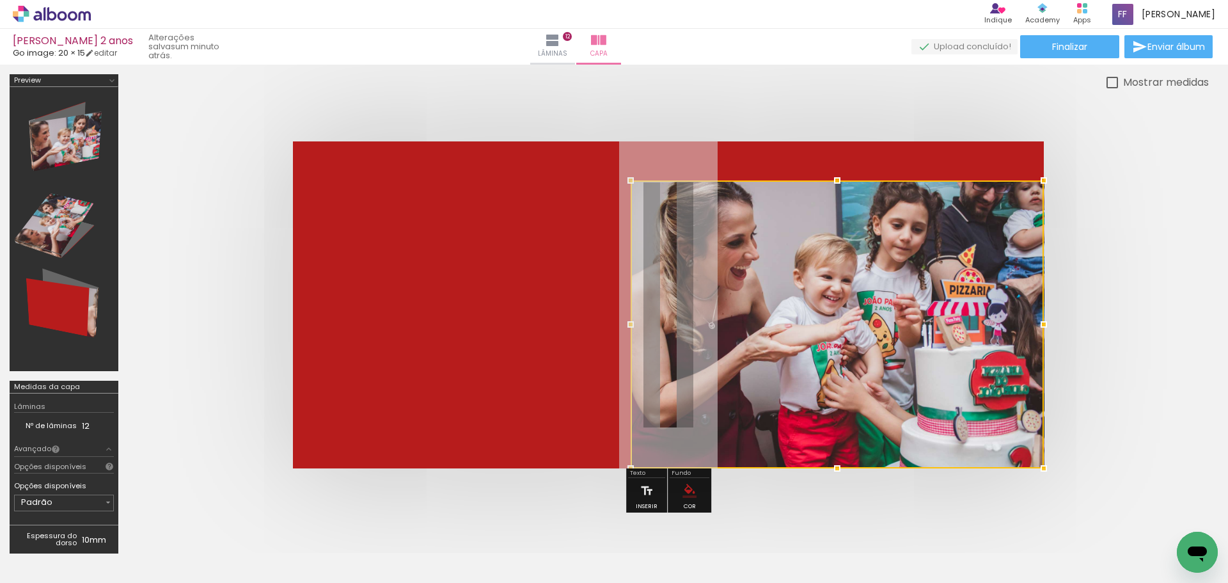
drag, startPoint x: 803, startPoint y: 279, endPoint x: 805, endPoint y: 297, distance: 18.1
click at [805, 297] on div at bounding box center [837, 324] width 413 height 288
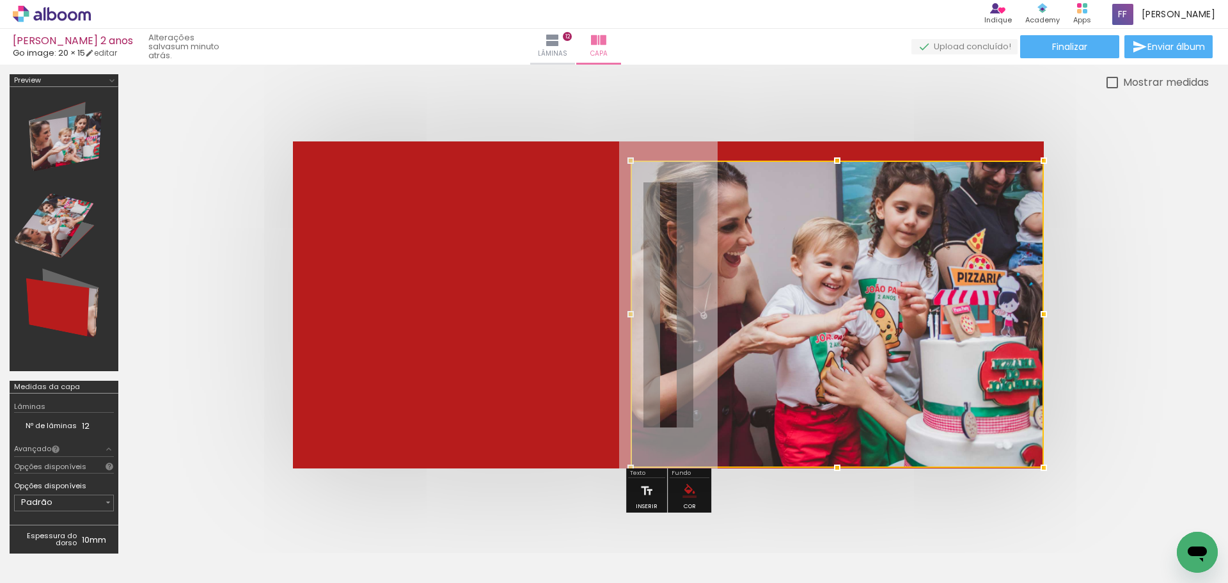
drag, startPoint x: 838, startPoint y: 178, endPoint x: 851, endPoint y: 94, distance: 85.5
click at [851, 94] on div at bounding box center [668, 304] width 1081 height 429
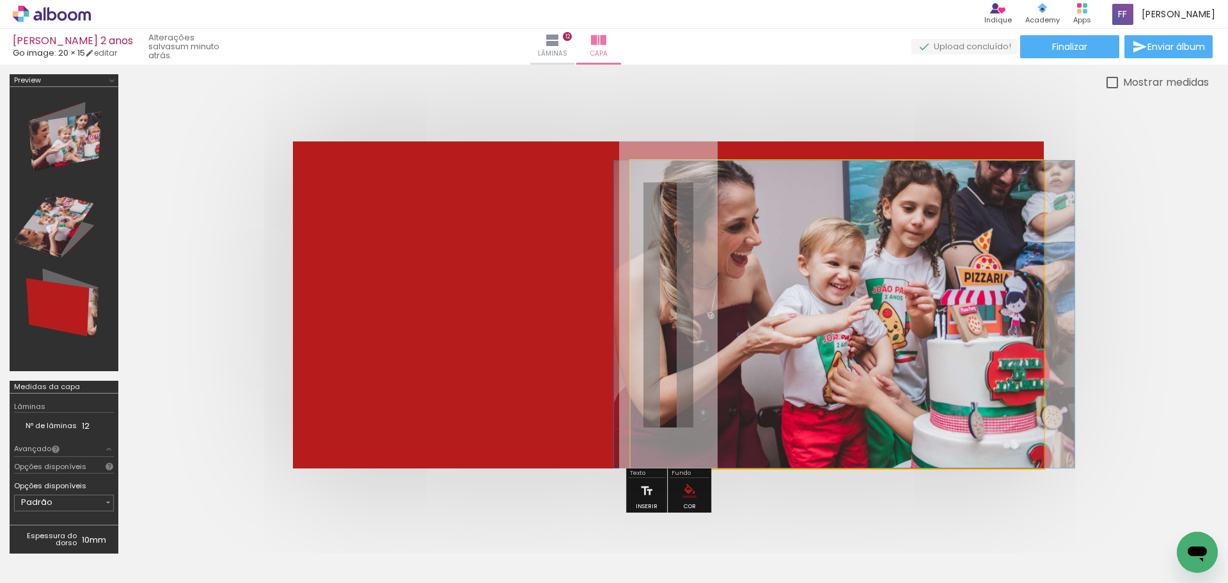
drag, startPoint x: 803, startPoint y: 351, endPoint x: 810, endPoint y: 299, distance: 52.3
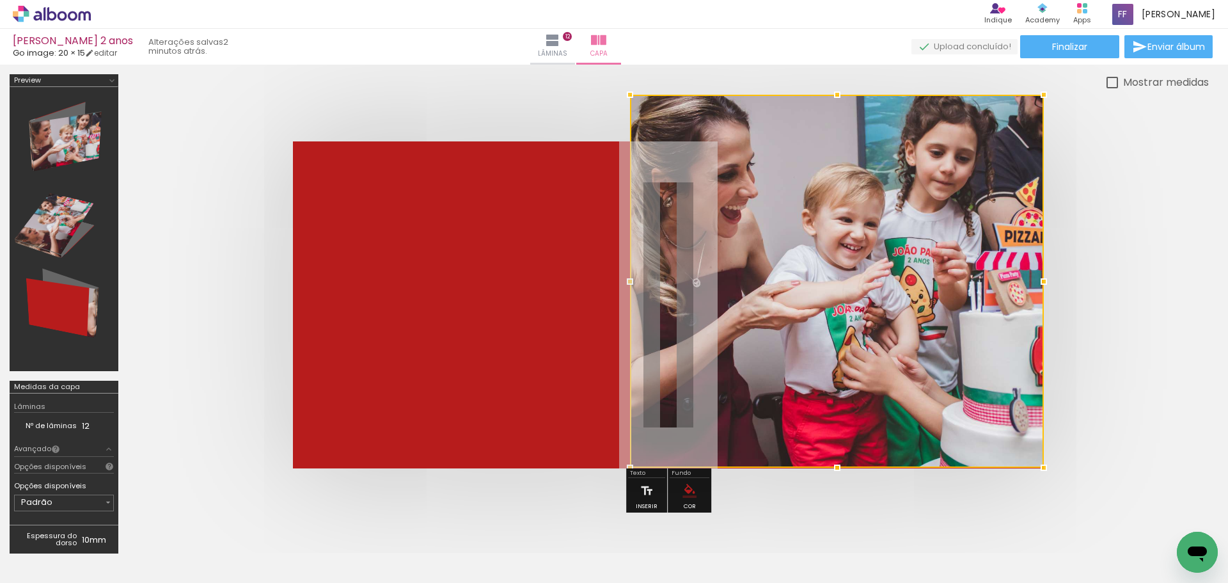
drag, startPoint x: 628, startPoint y: 155, endPoint x: 631, endPoint y: 164, distance: 9.5
click at [631, 164] on div at bounding box center [837, 281] width 414 height 373
click at [1165, 336] on div at bounding box center [668, 304] width 1081 height 429
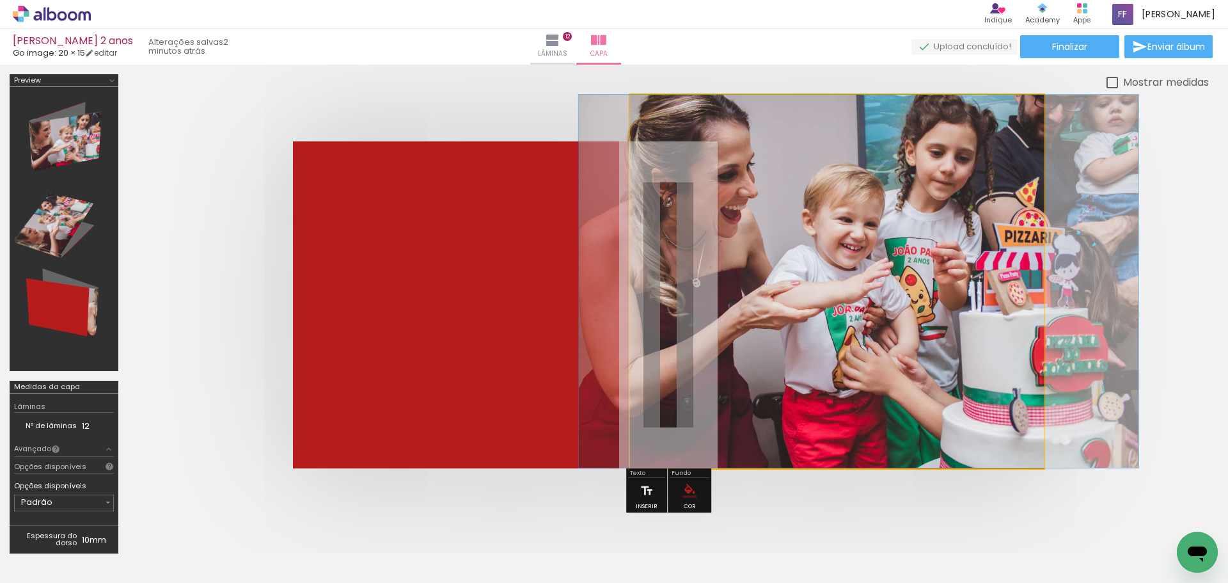
click at [893, 322] on quentale-photo at bounding box center [837, 281] width 414 height 373
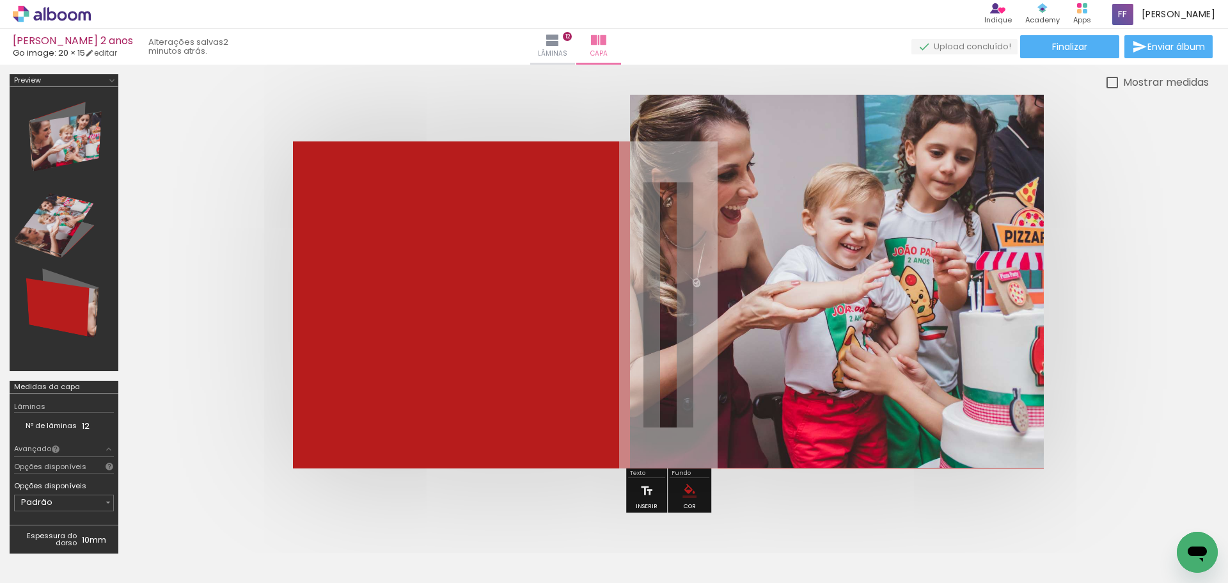
click at [1194, 305] on div at bounding box center [668, 304] width 1081 height 429
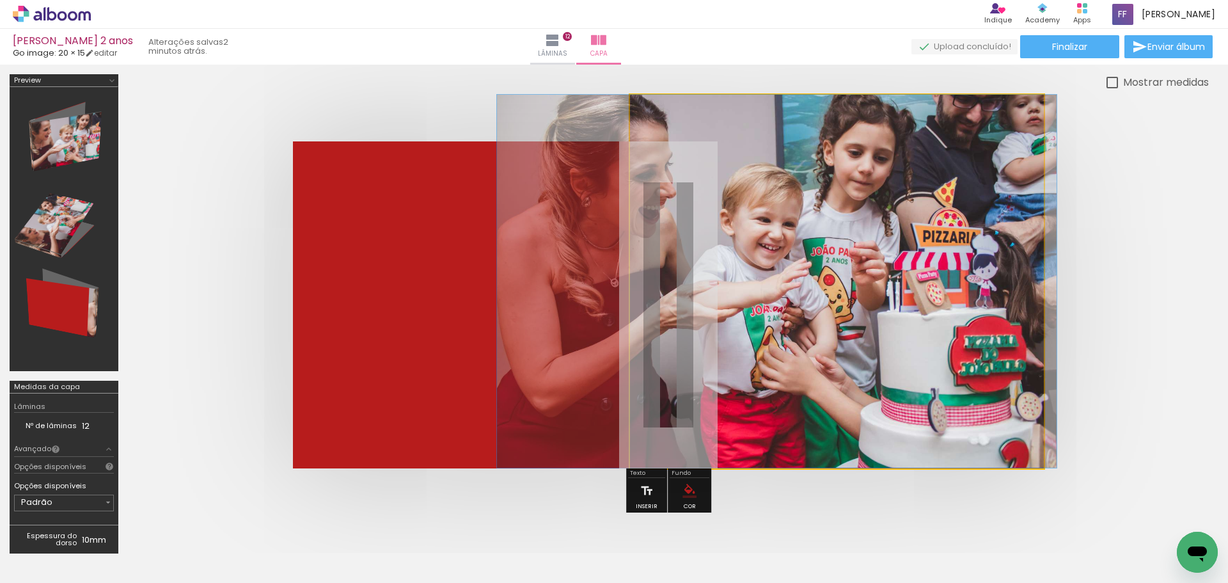
drag, startPoint x: 920, startPoint y: 287, endPoint x: 838, endPoint y: 291, distance: 82.0
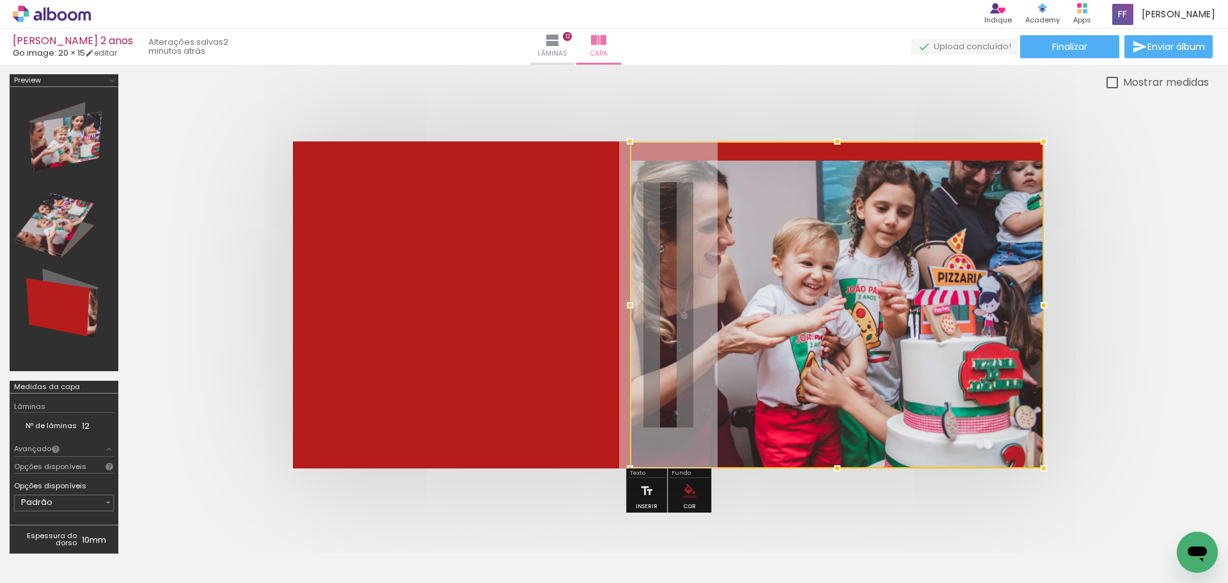
click at [1187, 271] on div at bounding box center [668, 304] width 1081 height 429
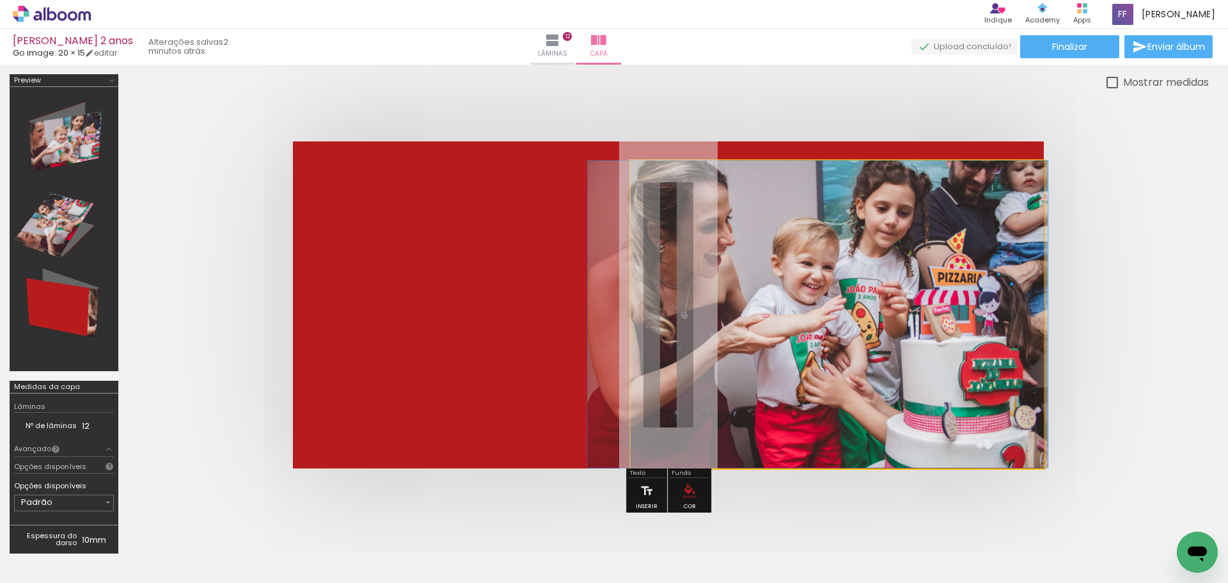
click at [853, 302] on quentale-photo at bounding box center [837, 314] width 413 height 307
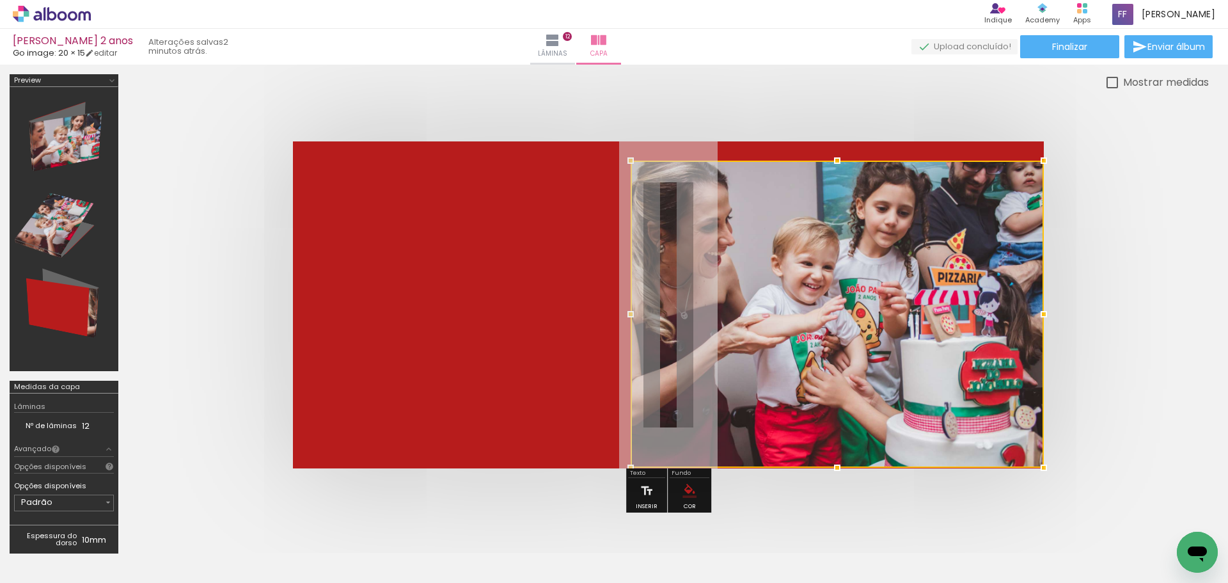
click at [1150, 246] on quentale-cover at bounding box center [668, 304] width 978 height 327
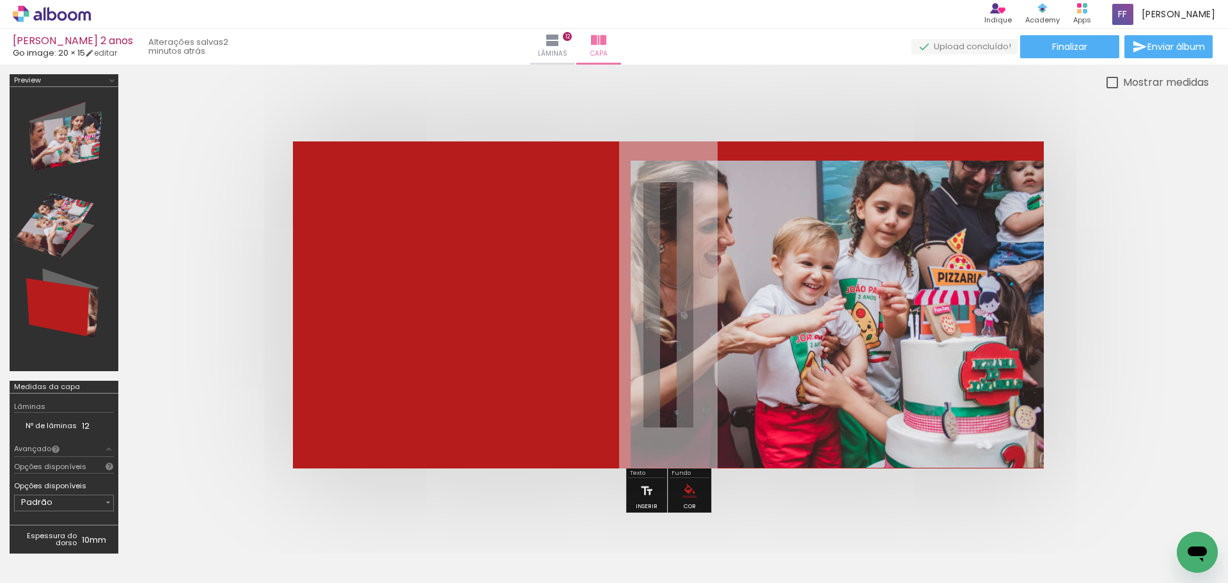
click at [1104, 269] on quentale-cover at bounding box center [668, 304] width 978 height 327
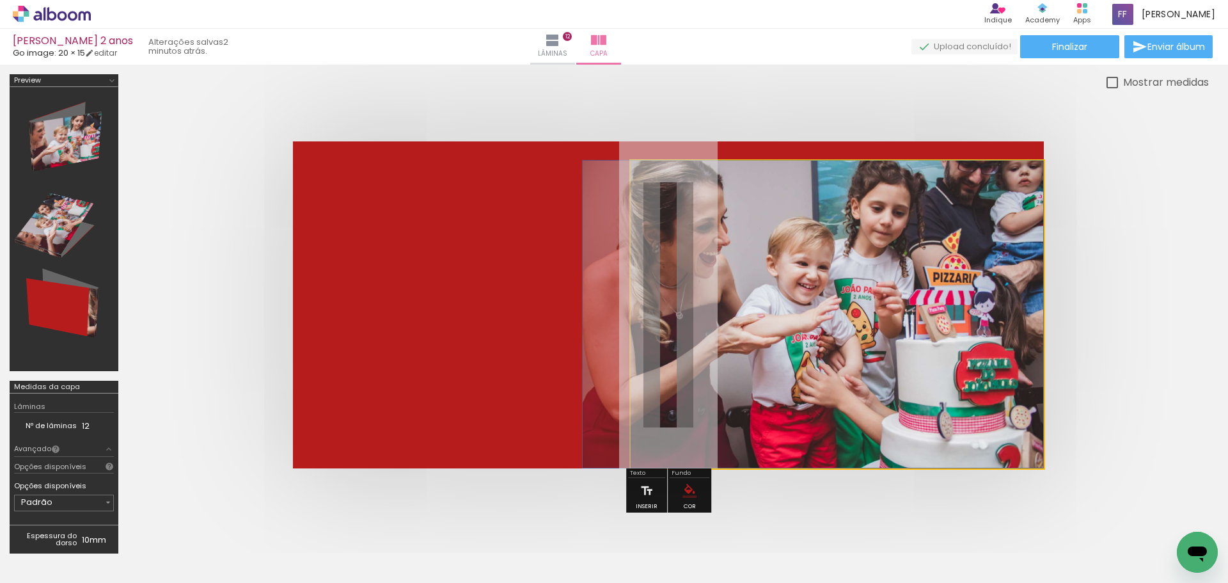
drag, startPoint x: 796, startPoint y: 294, endPoint x: 761, endPoint y: 294, distance: 34.5
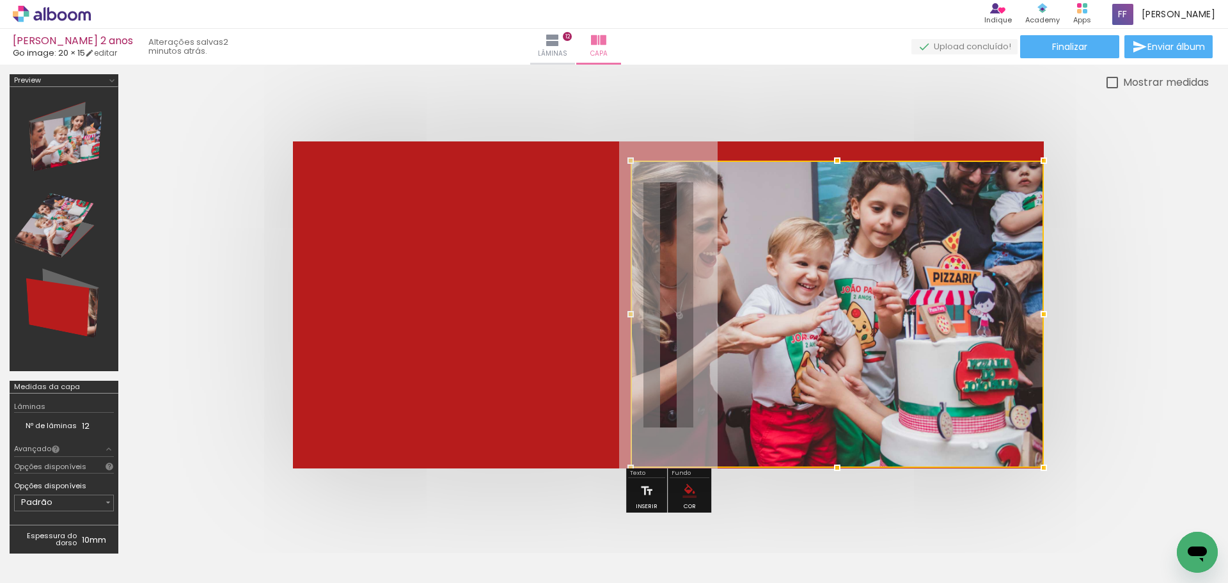
click at [1069, 238] on quentale-cover at bounding box center [668, 304] width 978 height 327
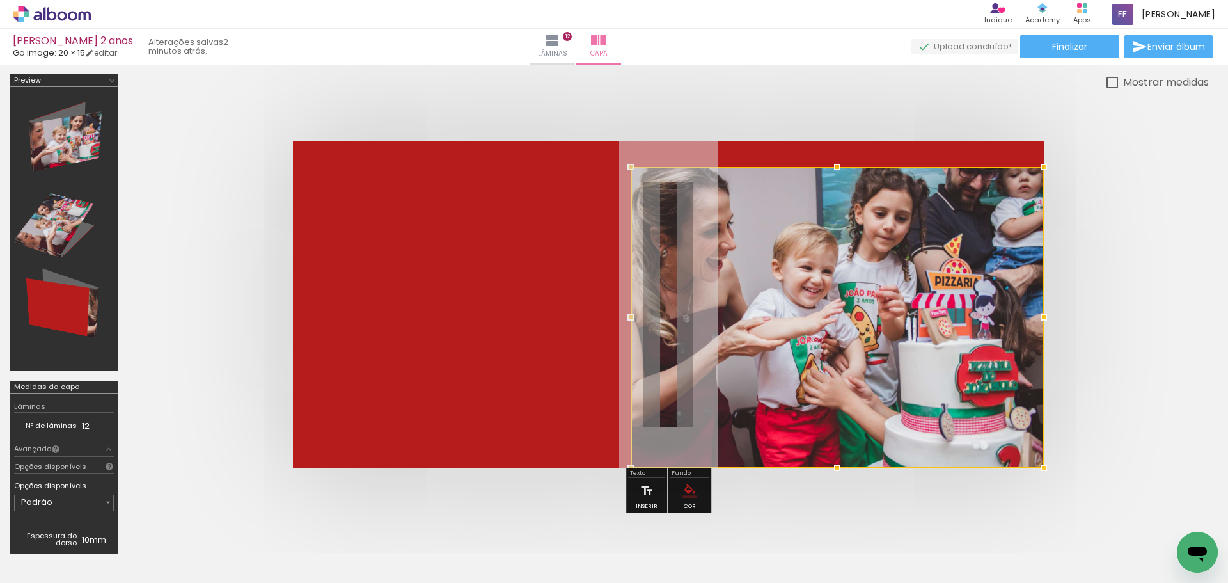
drag, startPoint x: 836, startPoint y: 158, endPoint x: 836, endPoint y: 116, distance: 41.6
click at [836, 116] on div at bounding box center [668, 304] width 1081 height 429
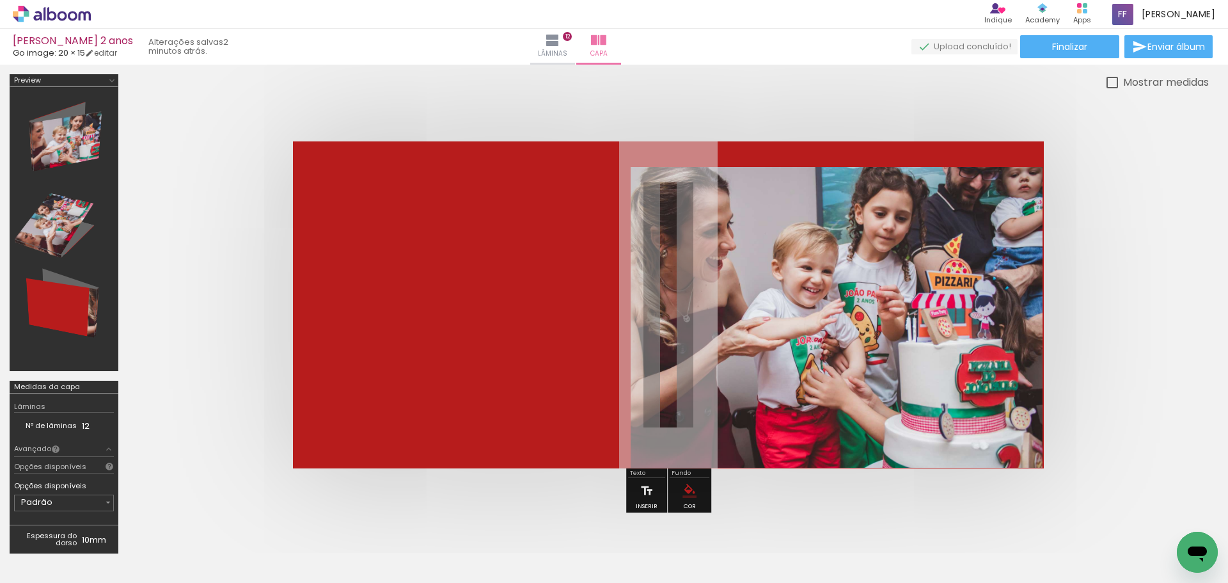
click at [1156, 302] on quentale-cover at bounding box center [668, 304] width 978 height 327
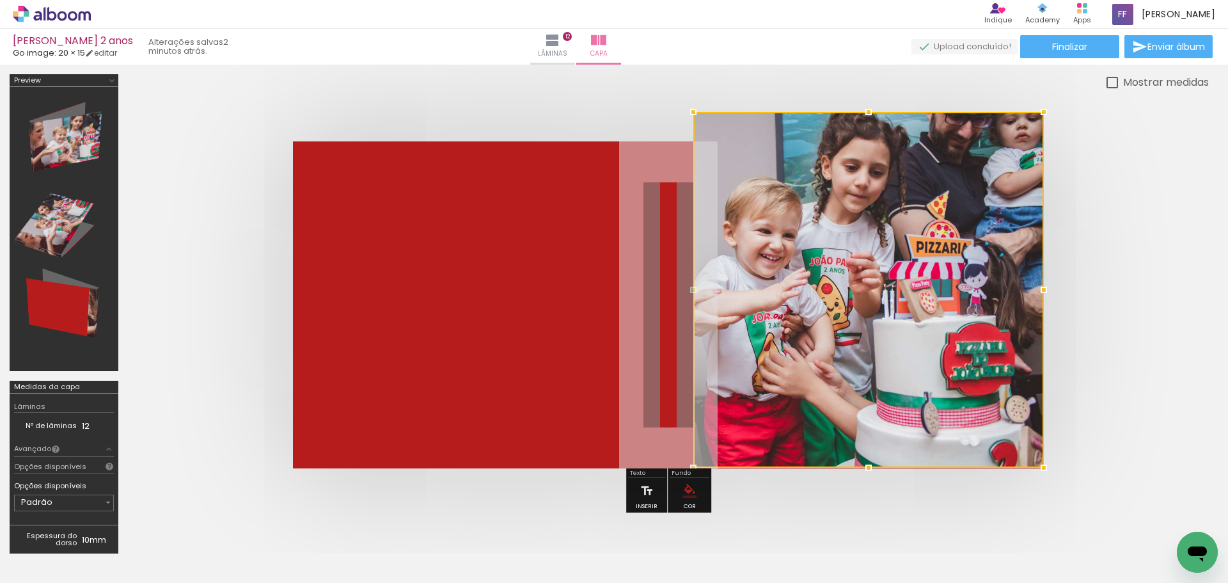
drag, startPoint x: 632, startPoint y: 165, endPoint x: 695, endPoint y: 140, distance: 67.5
click at [695, 140] on div at bounding box center [868, 290] width 350 height 356
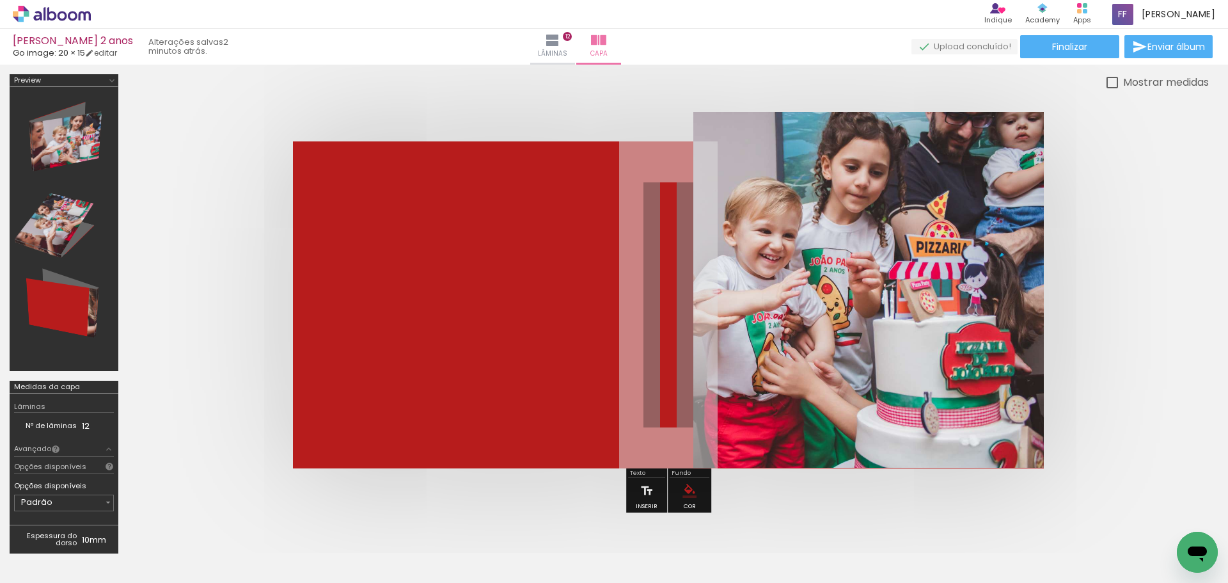
click at [1122, 249] on quentale-cover at bounding box center [668, 304] width 978 height 327
click at [162, 314] on div at bounding box center [668, 304] width 1081 height 429
click at [876, 127] on quentale-photo at bounding box center [868, 290] width 350 height 356
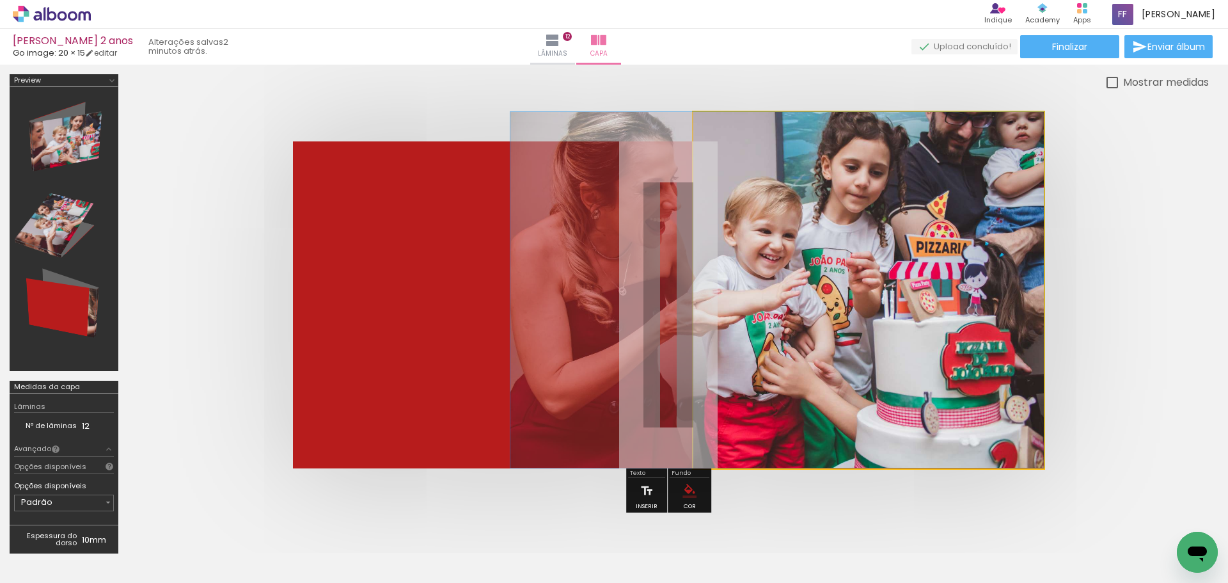
click at [890, 121] on quentale-photo at bounding box center [868, 290] width 350 height 356
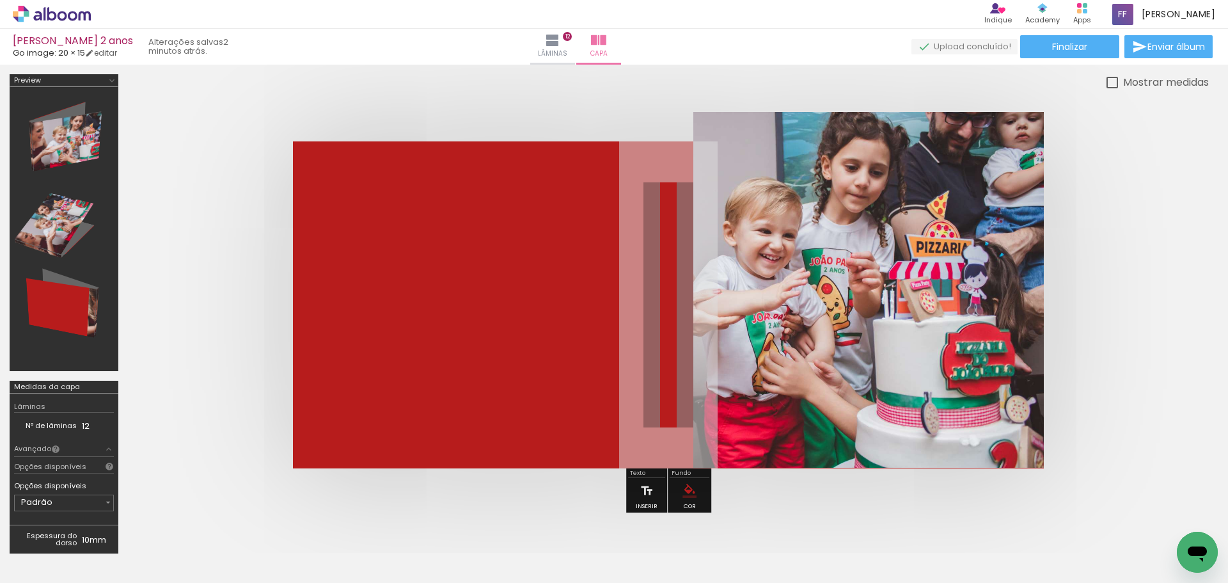
click at [959, 357] on quentale-photo at bounding box center [868, 290] width 350 height 356
click at [959, 357] on div at bounding box center [868, 304] width 350 height 327
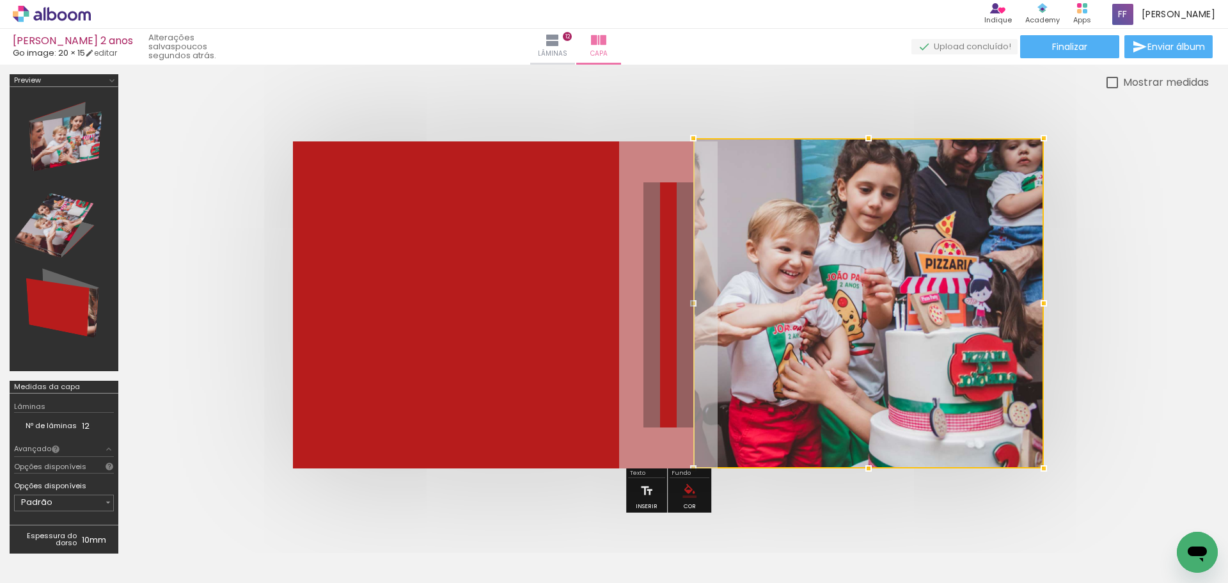
drag, startPoint x: 870, startPoint y: 143, endPoint x: 867, endPoint y: 166, distance: 23.2
click at [867, 166] on div at bounding box center [868, 303] width 350 height 330
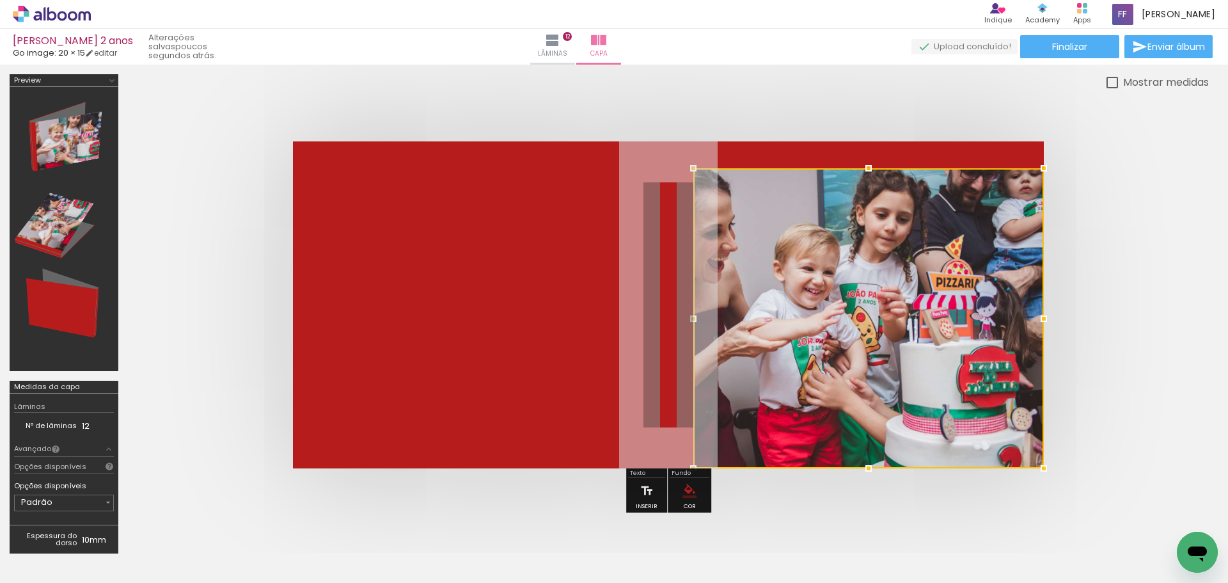
drag, startPoint x: 869, startPoint y: 139, endPoint x: 849, endPoint y: 114, distance: 32.3
click at [849, 114] on div at bounding box center [668, 304] width 1081 height 429
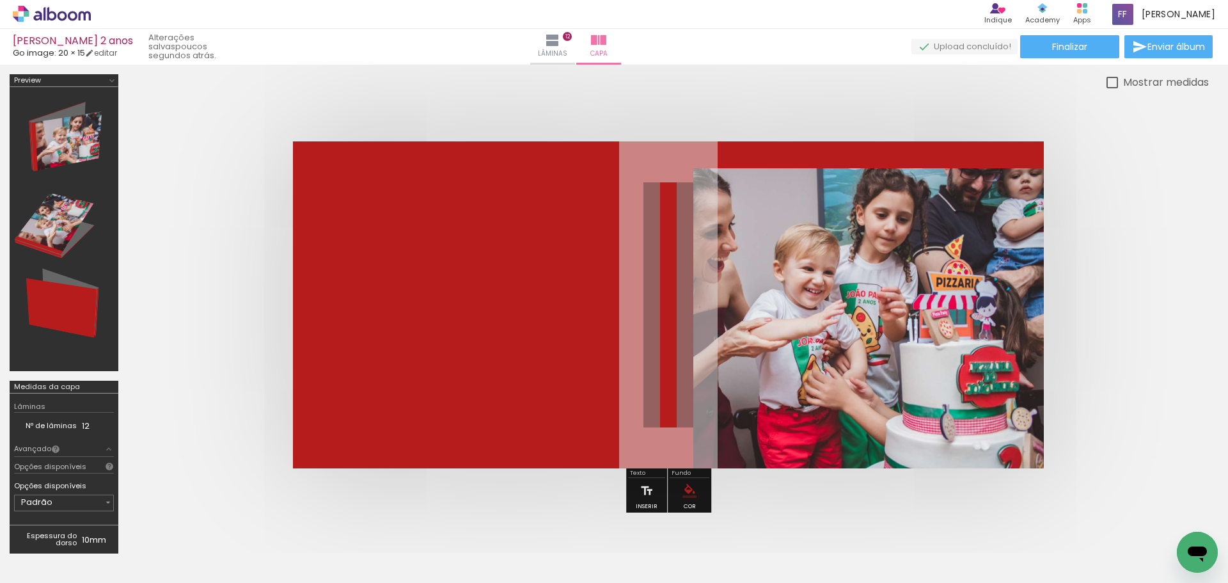
click at [1168, 246] on div at bounding box center [668, 304] width 1081 height 429
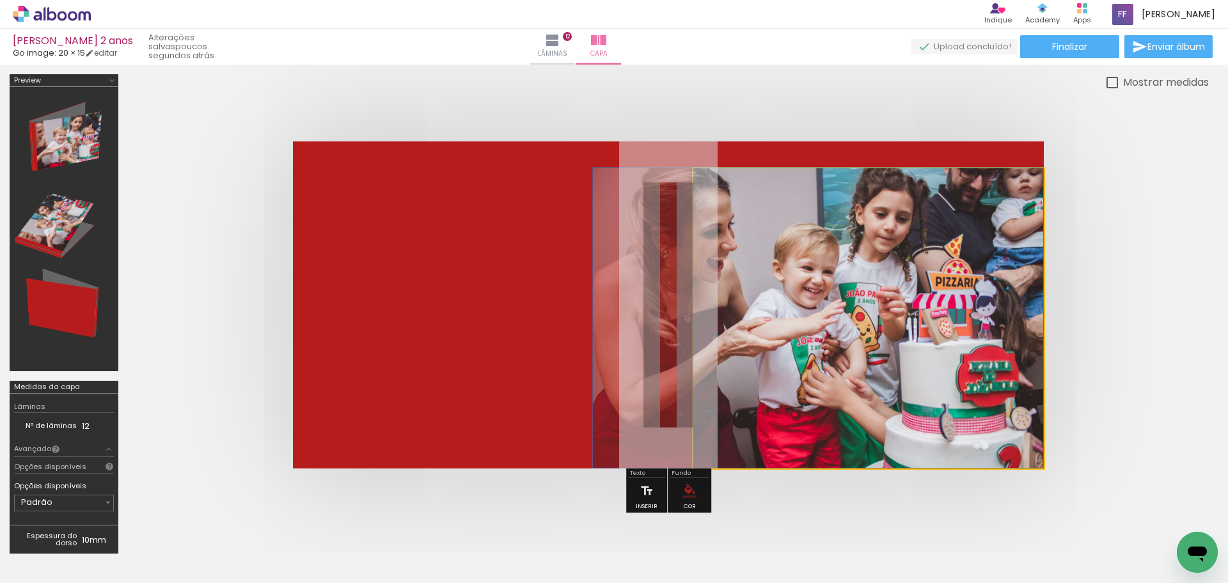
drag, startPoint x: 921, startPoint y: 289, endPoint x: 904, endPoint y: 207, distance: 83.7
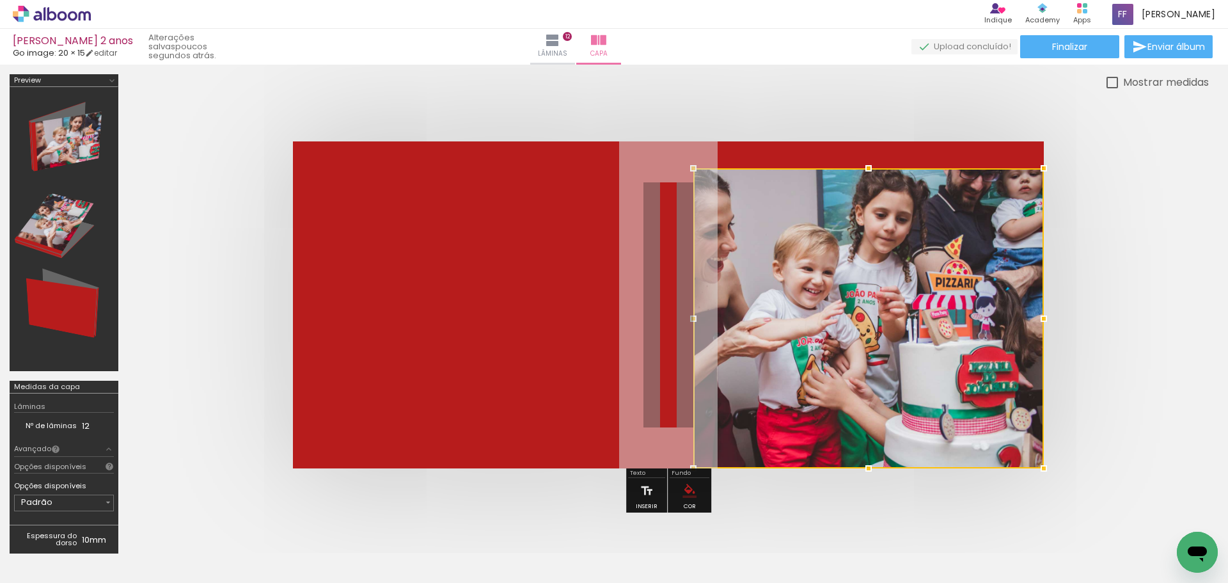
click at [904, 321] on div at bounding box center [868, 318] width 350 height 300
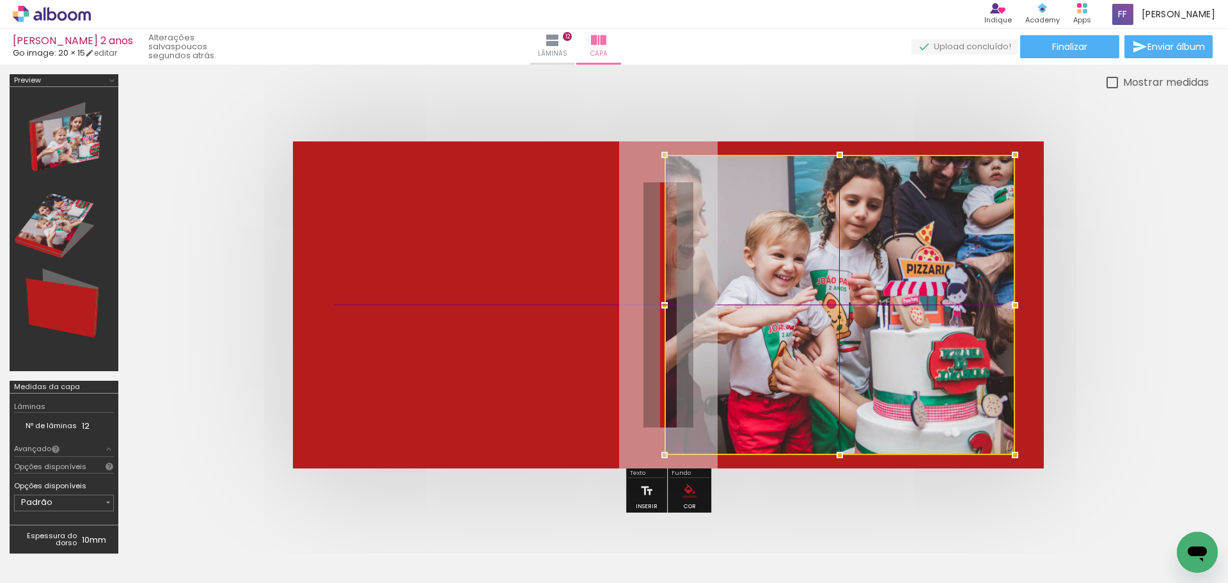
drag, startPoint x: 899, startPoint y: 320, endPoint x: 888, endPoint y: 318, distance: 10.4
click at [888, 318] on div at bounding box center [839, 305] width 350 height 300
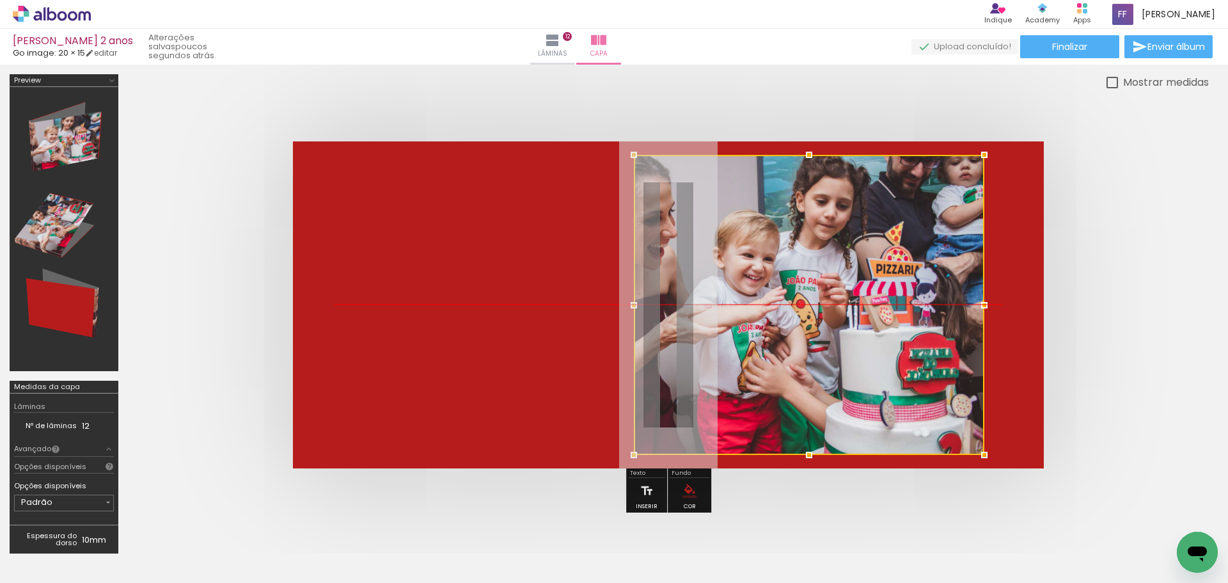
drag, startPoint x: 896, startPoint y: 320, endPoint x: 875, endPoint y: 324, distance: 20.8
click at [875, 324] on div at bounding box center [809, 305] width 350 height 300
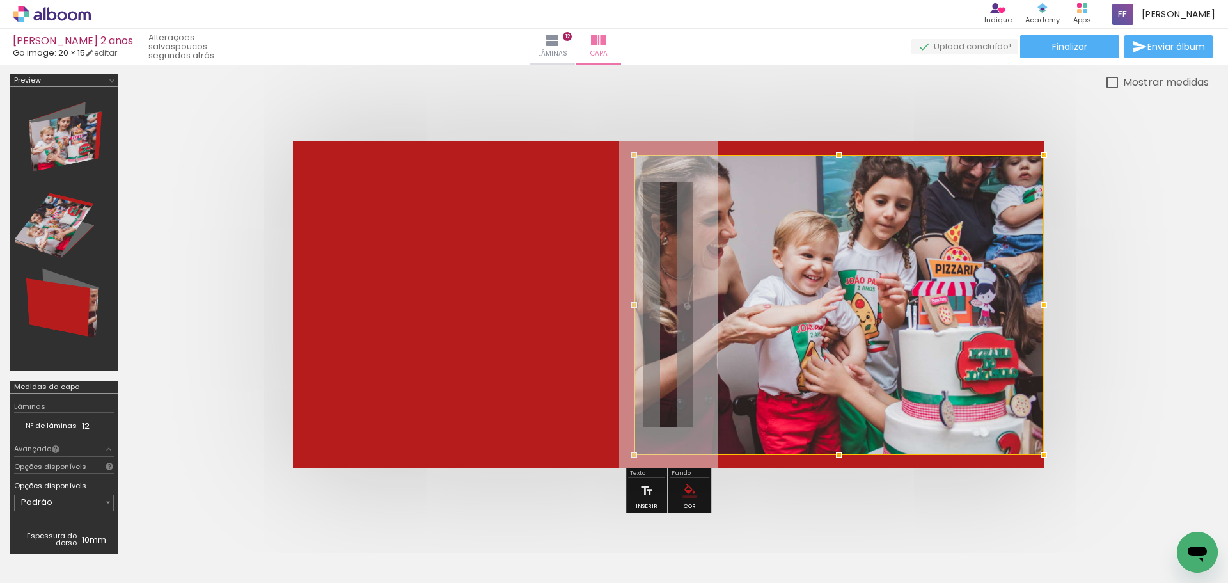
drag, startPoint x: 984, startPoint y: 308, endPoint x: 1025, endPoint y: 308, distance: 40.9
click at [1025, 308] on div at bounding box center [839, 305] width 410 height 300
click at [1089, 266] on quentale-cover at bounding box center [668, 304] width 978 height 327
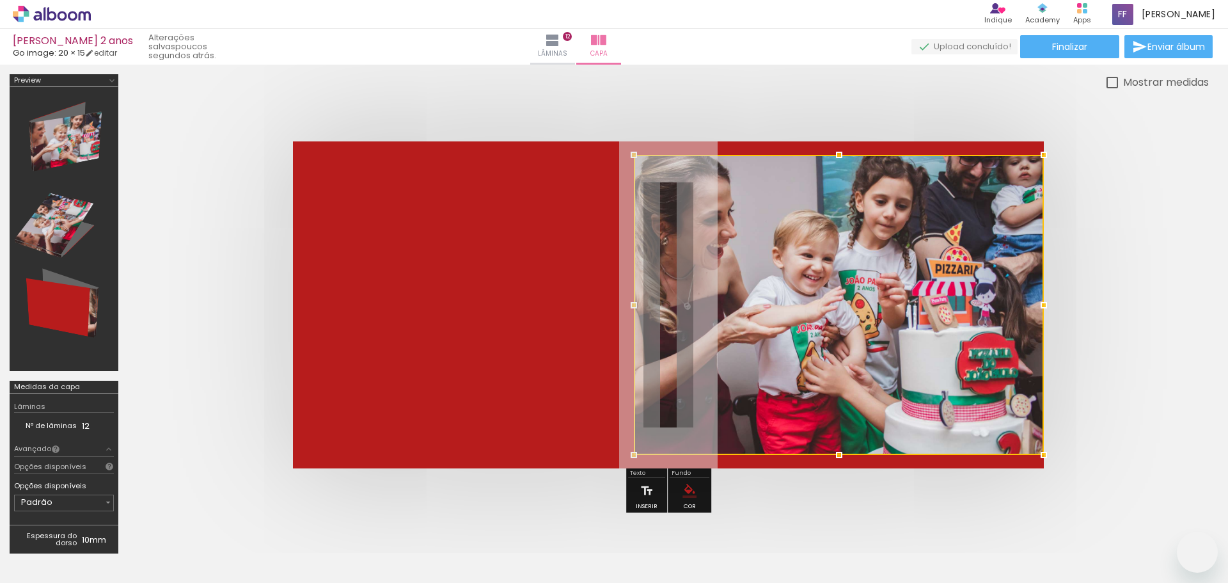
click at [809, 469] on div at bounding box center [668, 304] width 1081 height 429
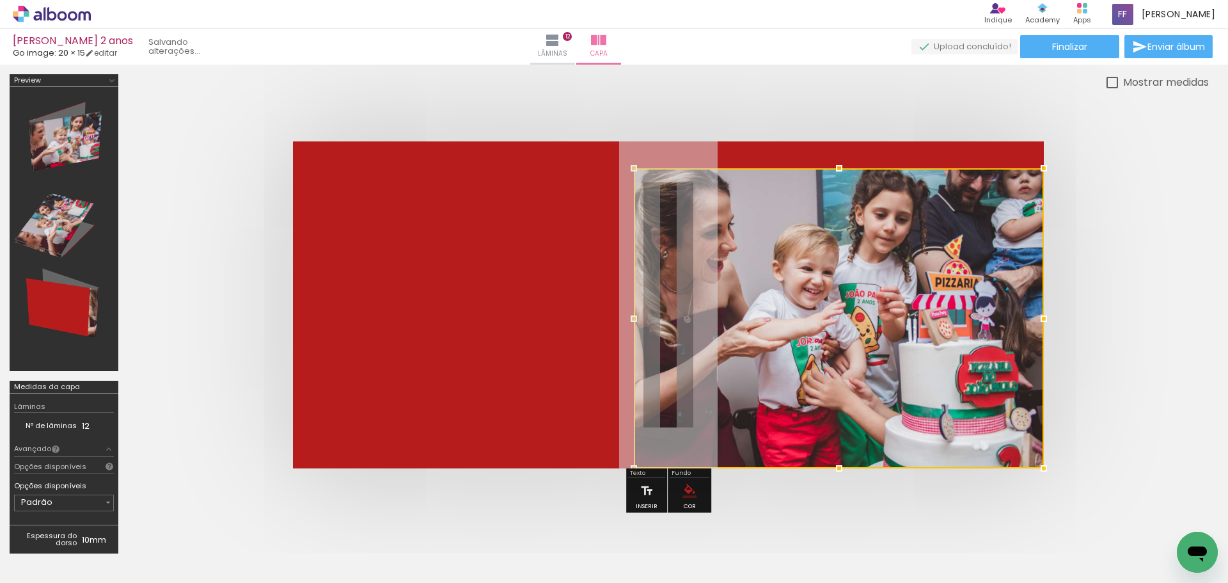
scroll to position [0, 3597]
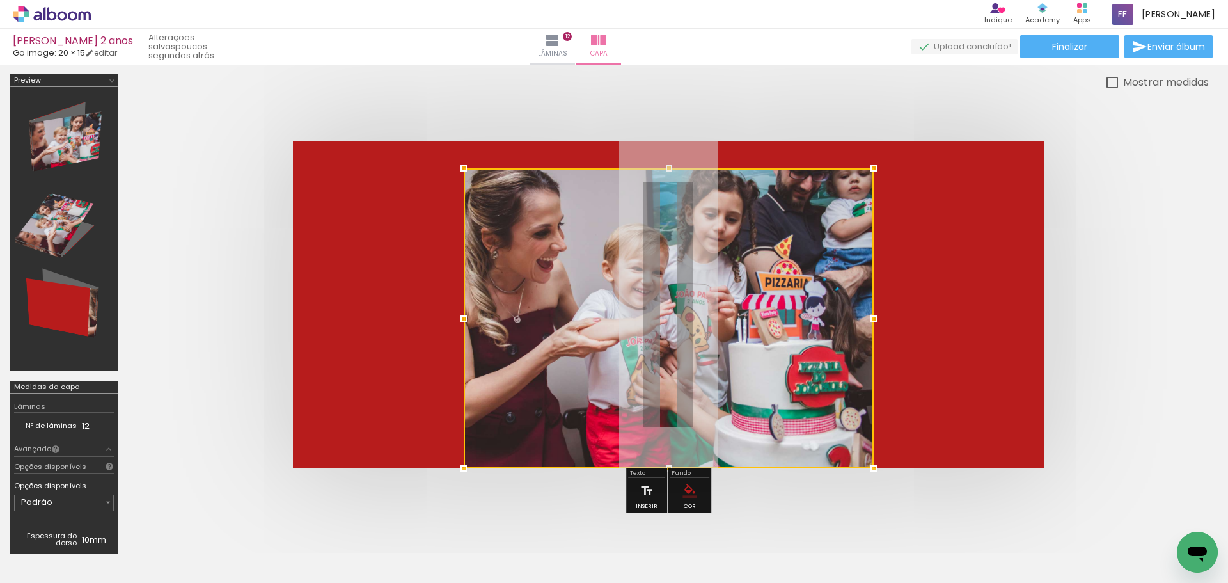
drag, startPoint x: 872, startPoint y: 329, endPoint x: 813, endPoint y: 249, distance: 99.8
click at [737, 503] on quentale-workspace at bounding box center [614, 291] width 1228 height 583
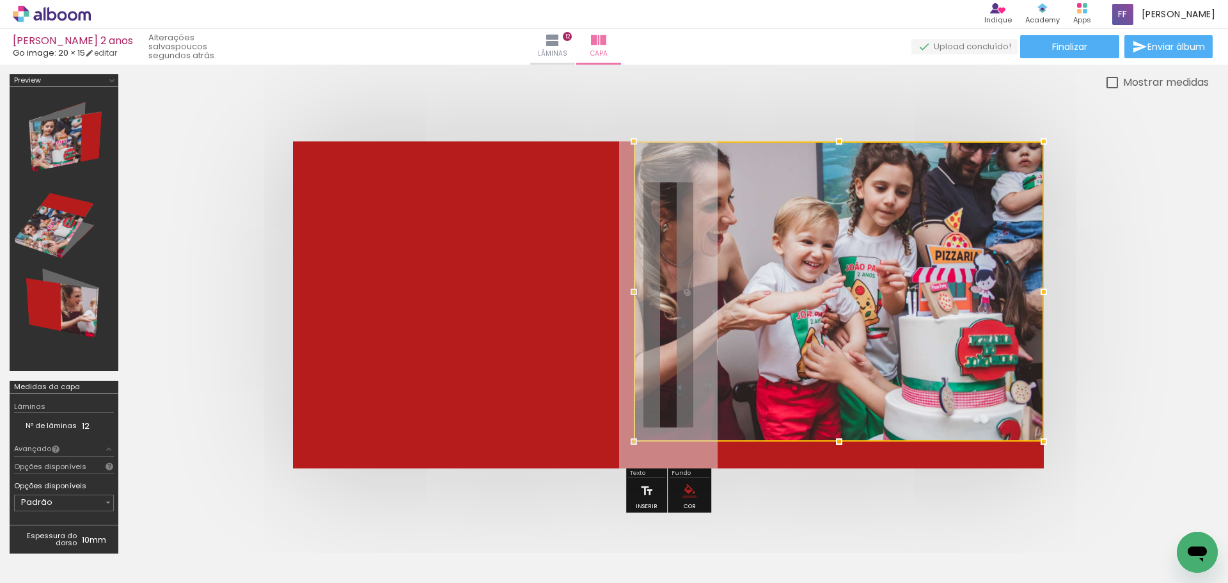
drag, startPoint x: 790, startPoint y: 267, endPoint x: 984, endPoint y: 217, distance: 199.3
click at [984, 217] on div at bounding box center [839, 291] width 410 height 300
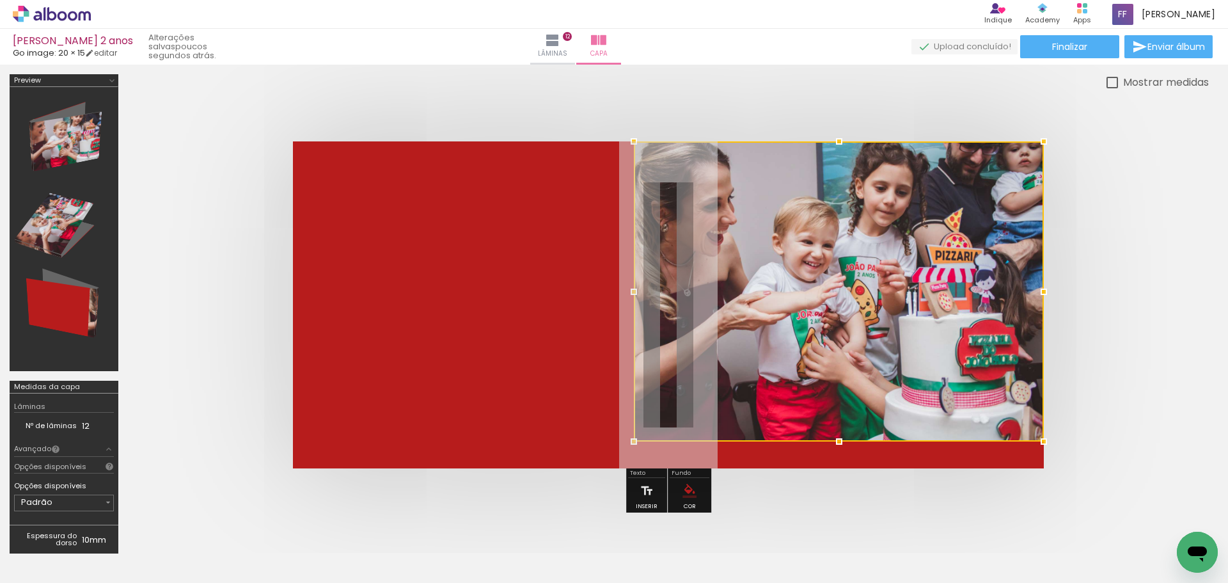
drag, startPoint x: 831, startPoint y: 248, endPoint x: 955, endPoint y: 187, distance: 137.6
click at [955, 187] on div at bounding box center [839, 291] width 410 height 300
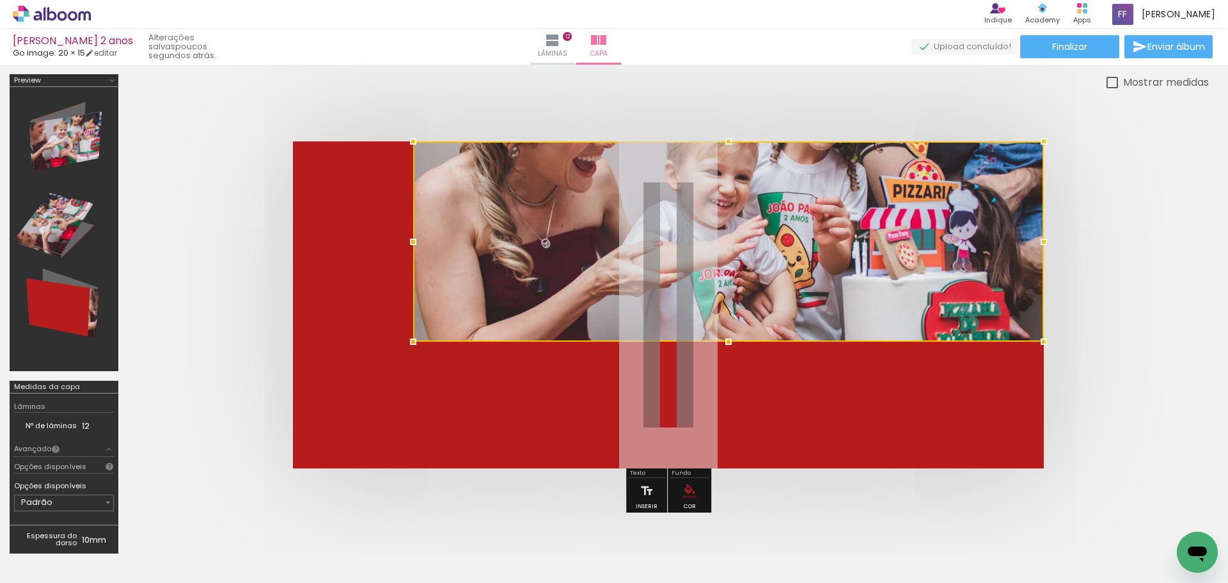
drag, startPoint x: 637, startPoint y: 437, endPoint x: 19, endPoint y: 372, distance: 621.3
click at [0, 395] on div at bounding box center [614, 319] width 1228 height 508
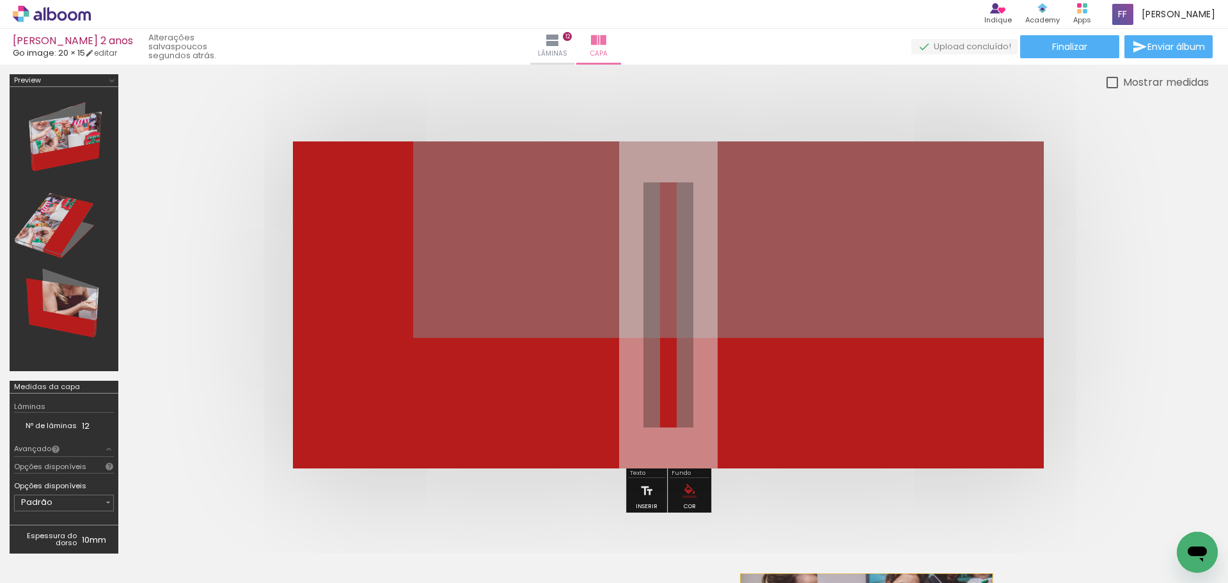
drag, startPoint x: 870, startPoint y: 256, endPoint x: 859, endPoint y: 606, distance: 350.6
click at [859, 582] on html "link( href="../../bower_components/polymer/polymer.html" rel="import" ) picture…" at bounding box center [614, 291] width 1228 height 583
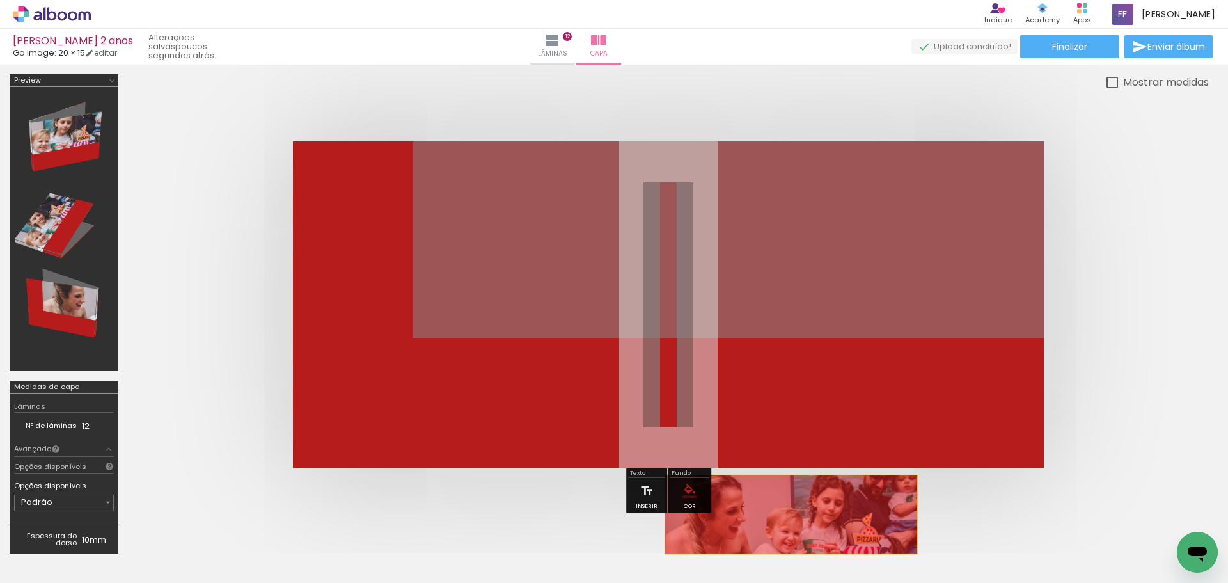
drag, startPoint x: 888, startPoint y: 251, endPoint x: 791, endPoint y: 514, distance: 280.6
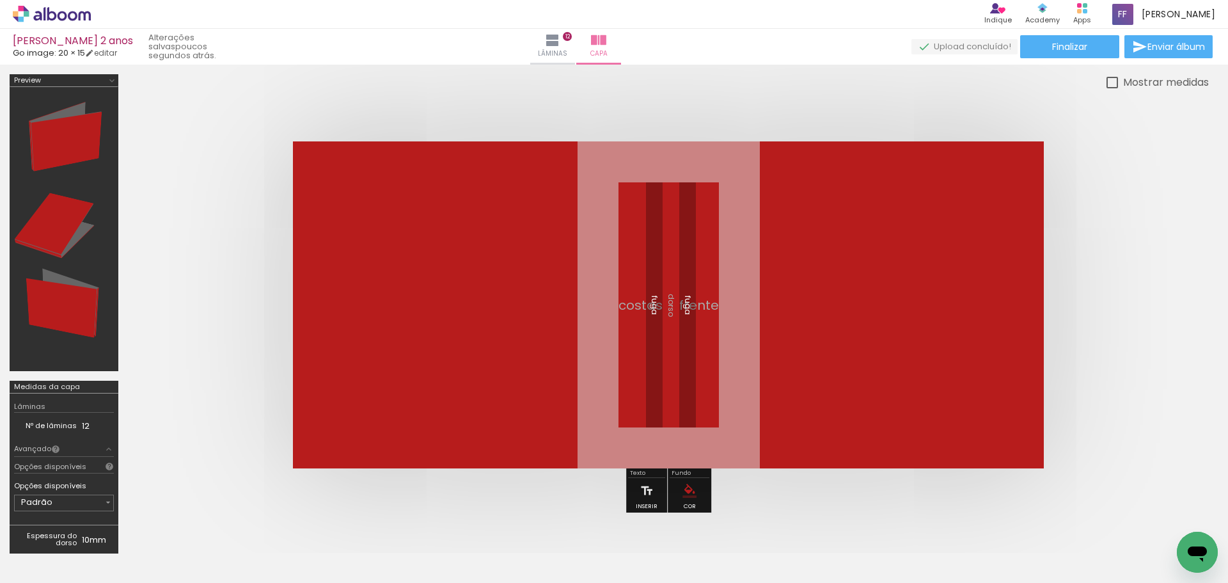
click at [1108, 301] on quentale-cover at bounding box center [668, 304] width 978 height 327
click at [575, 38] on paper-button "Lâminas 12" at bounding box center [552, 47] width 45 height 36
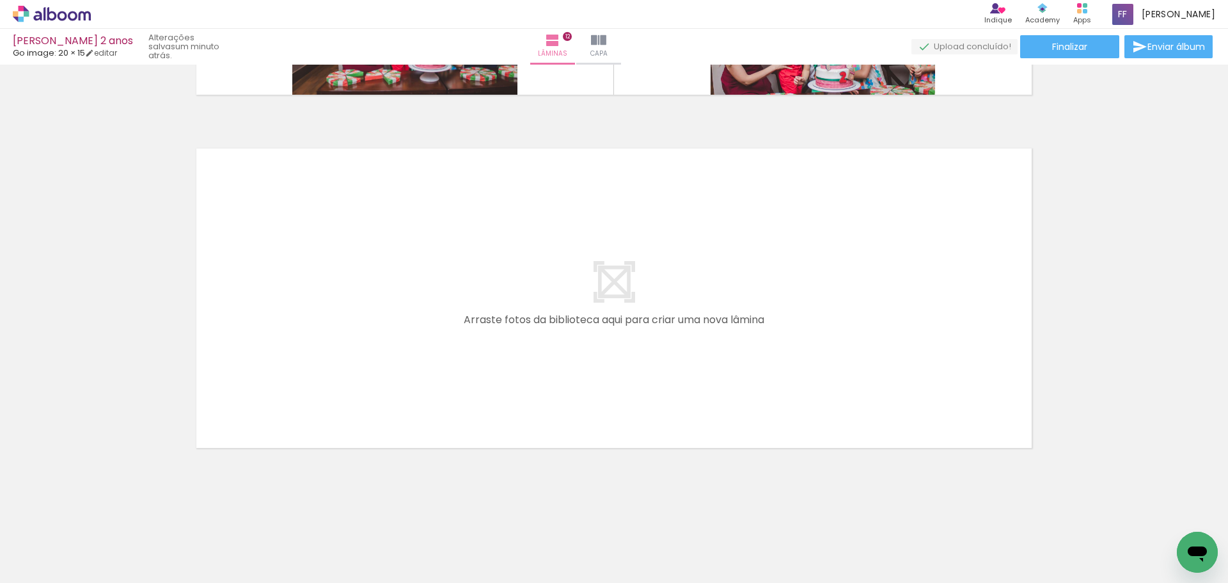
scroll to position [4201, 0]
click at [1083, 45] on span "Finalizar" at bounding box center [1069, 46] width 35 height 9
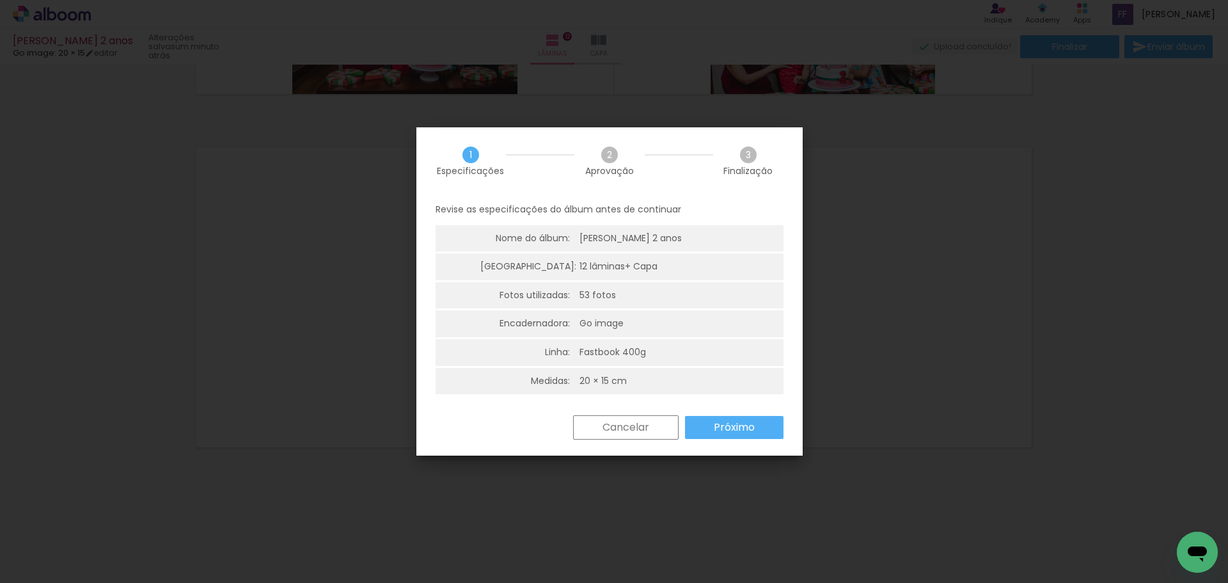
click at [0, 0] on slot "Próximo" at bounding box center [0, 0] width 0 height 0
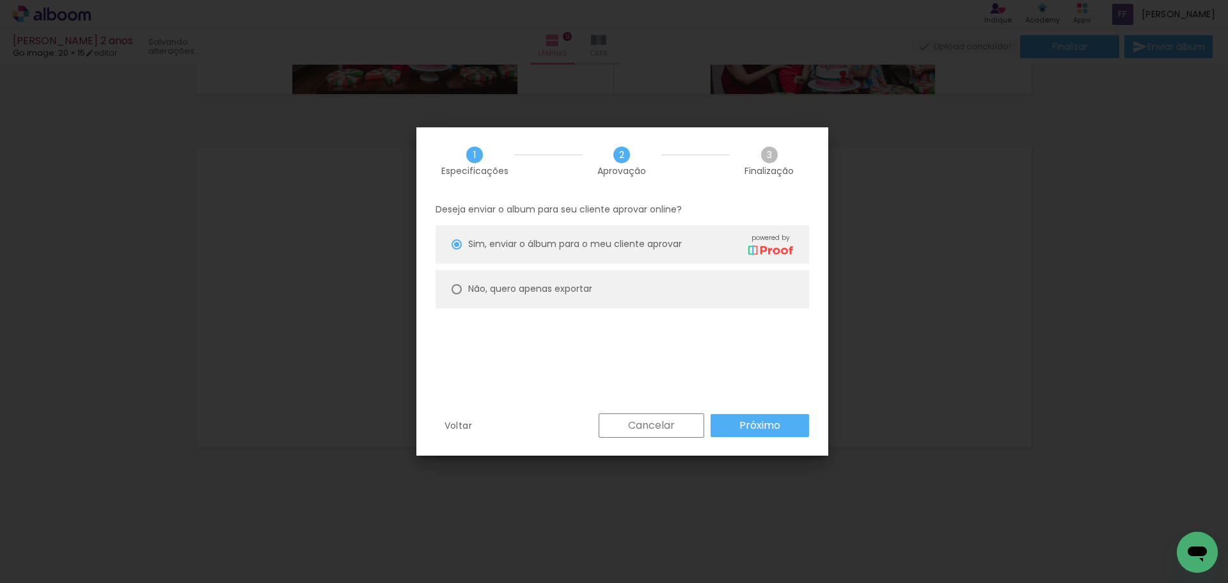
click at [0, 0] on slot "Próximo" at bounding box center [0, 0] width 0 height 0
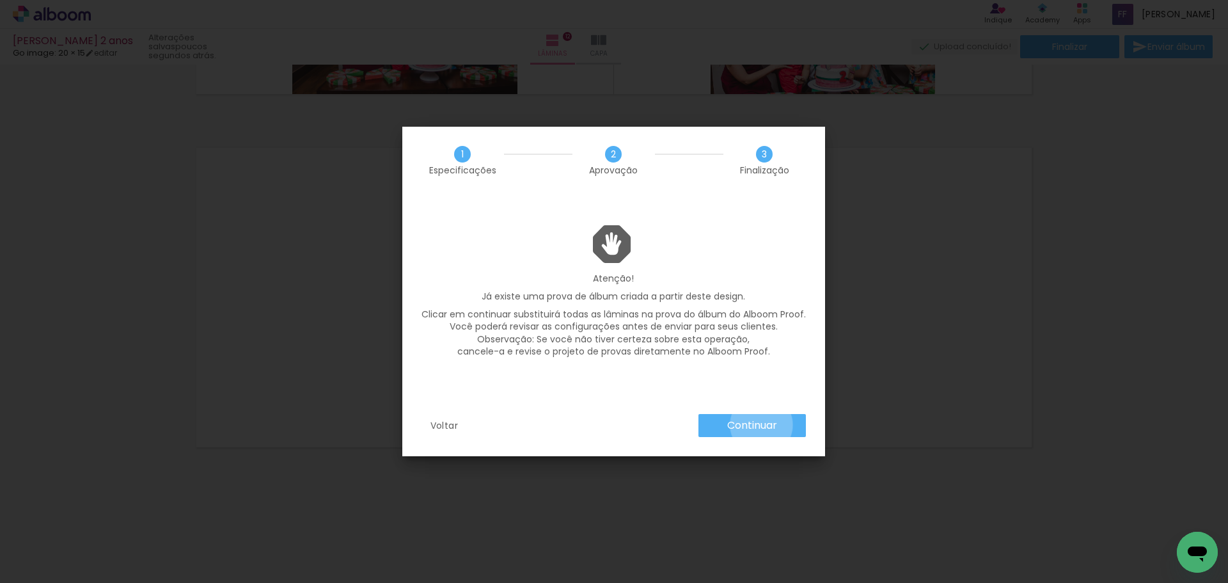
click at [0, 0] on slot "Continuar" at bounding box center [0, 0] width 0 height 0
